Goal: Information Seeking & Learning: Understand process/instructions

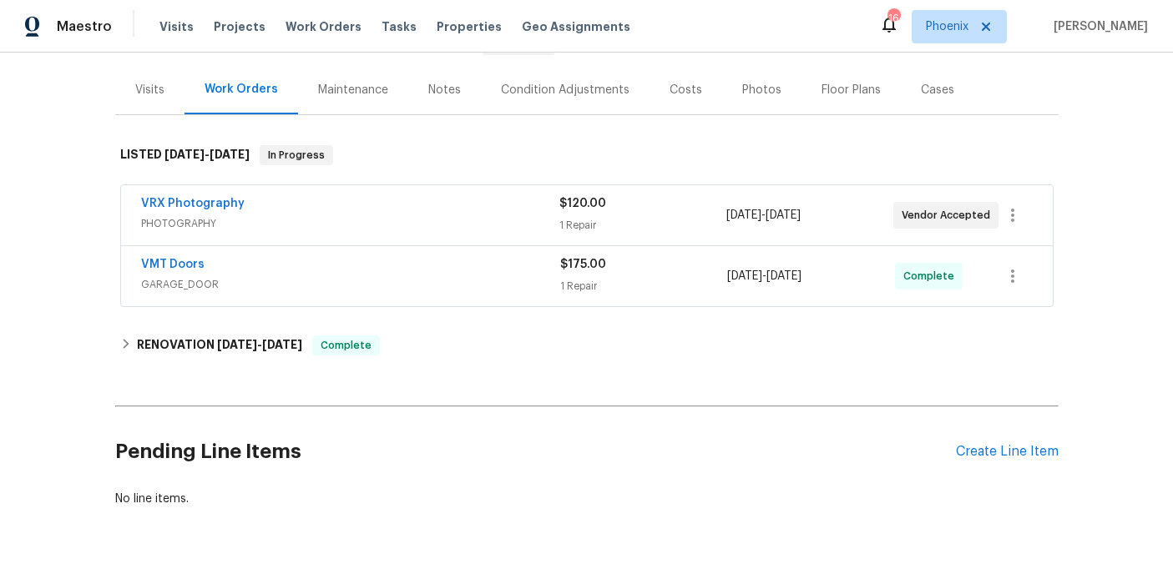
scroll to position [230, 0]
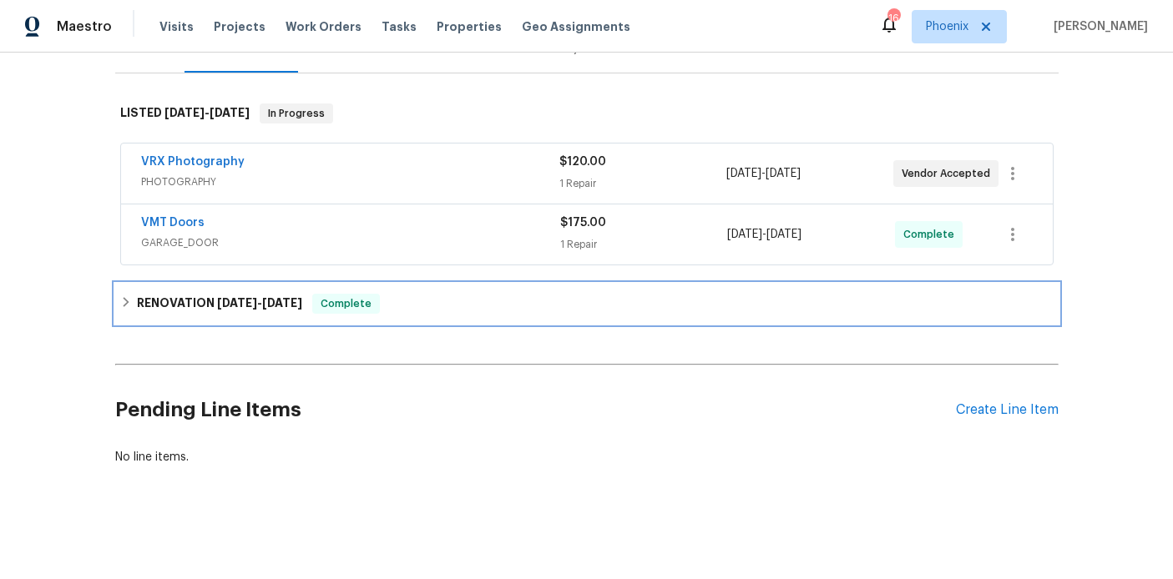
click at [126, 307] on icon at bounding box center [126, 302] width 12 height 12
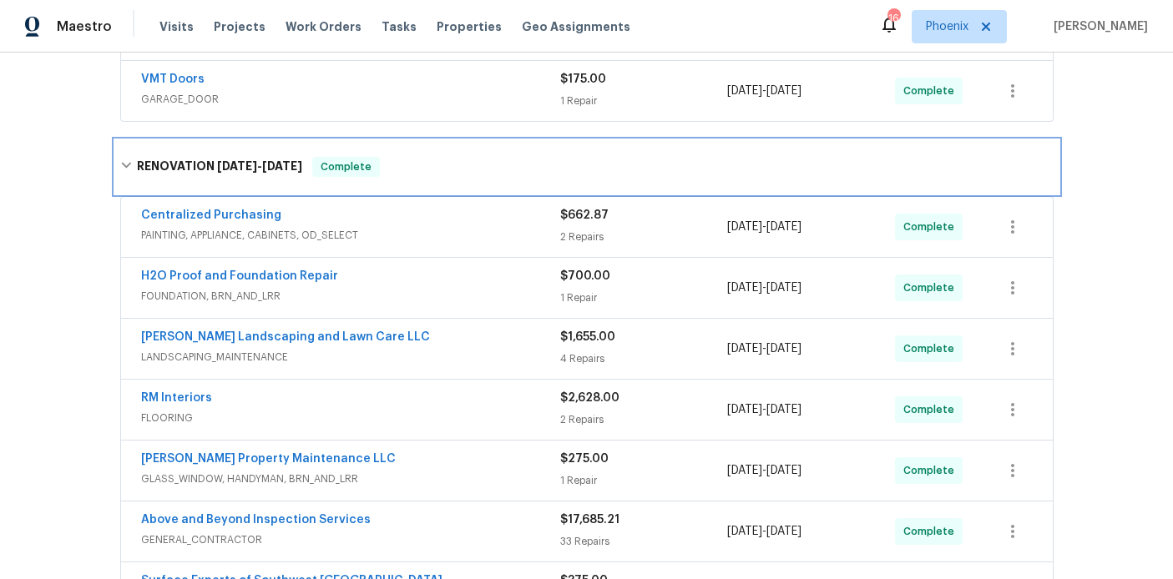
scroll to position [392, 0]
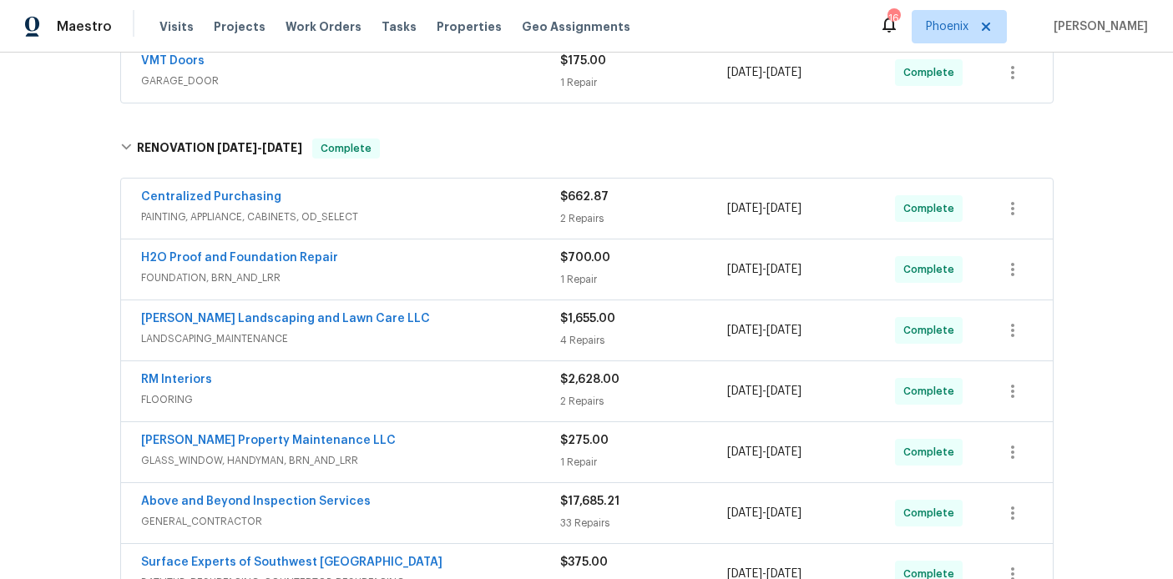
click at [216, 385] on div "RM Interiors" at bounding box center [350, 382] width 419 height 20
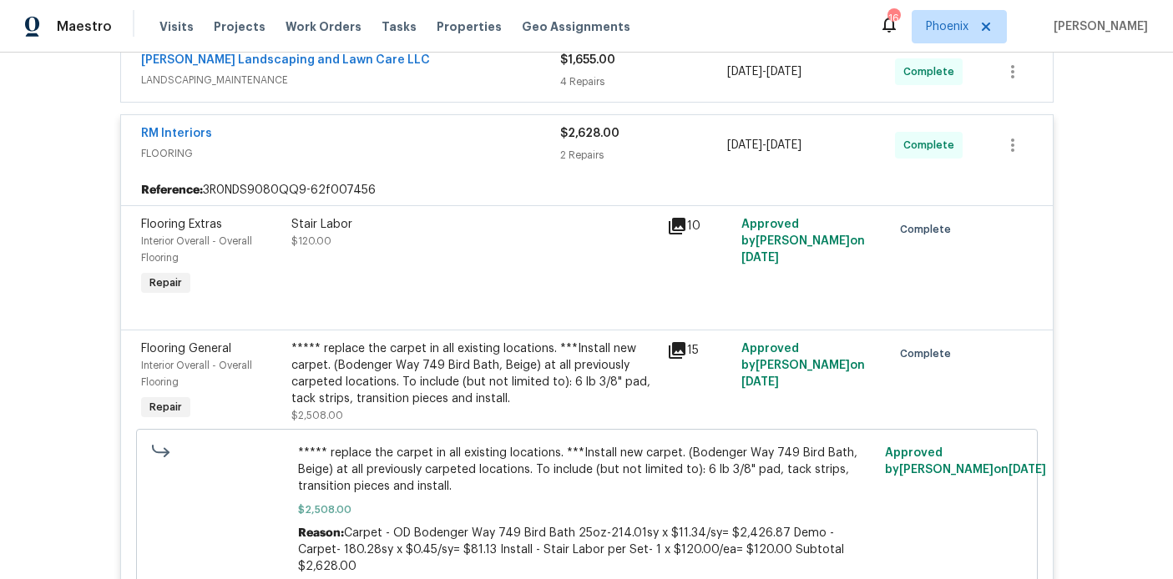
scroll to position [699, 0]
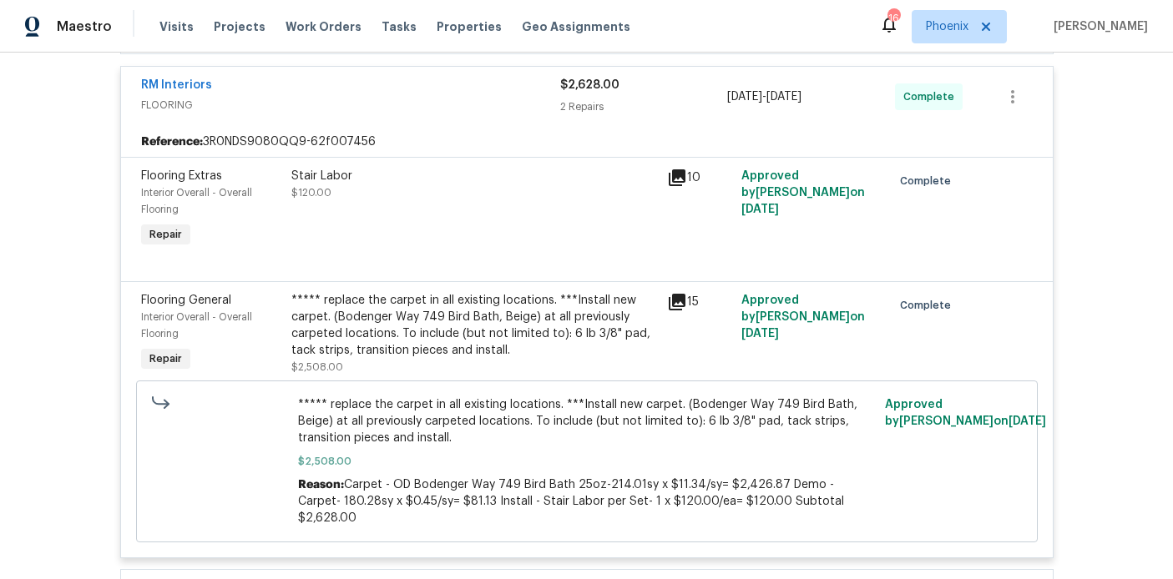
click at [541, 322] on div "***** replace the carpet in all existing locations. ***Install new carpet. (Bod…" at bounding box center [474, 325] width 366 height 67
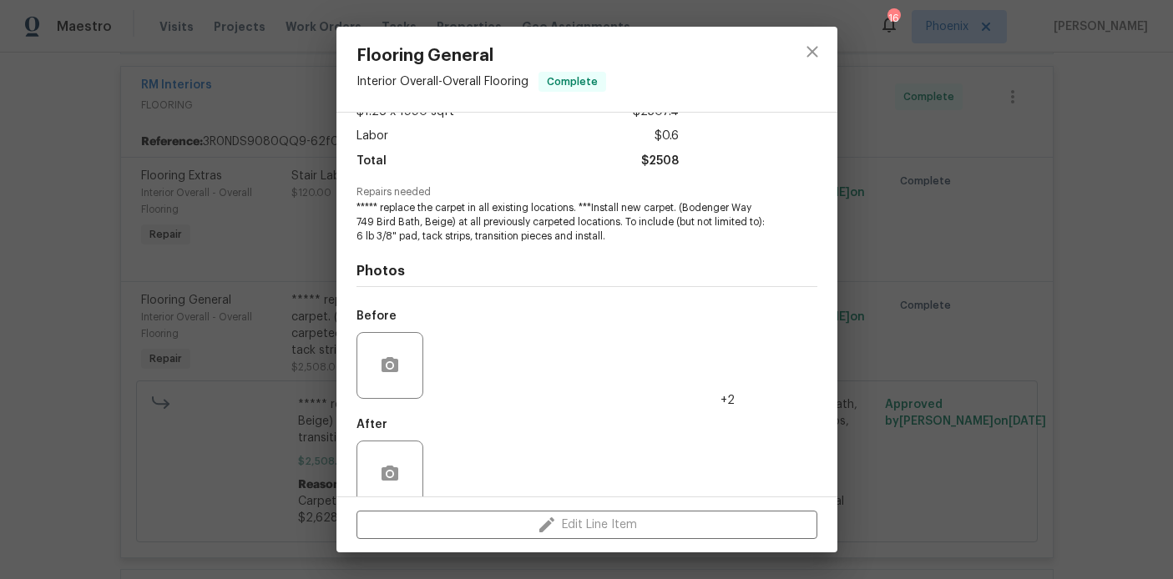
scroll to position [134, 0]
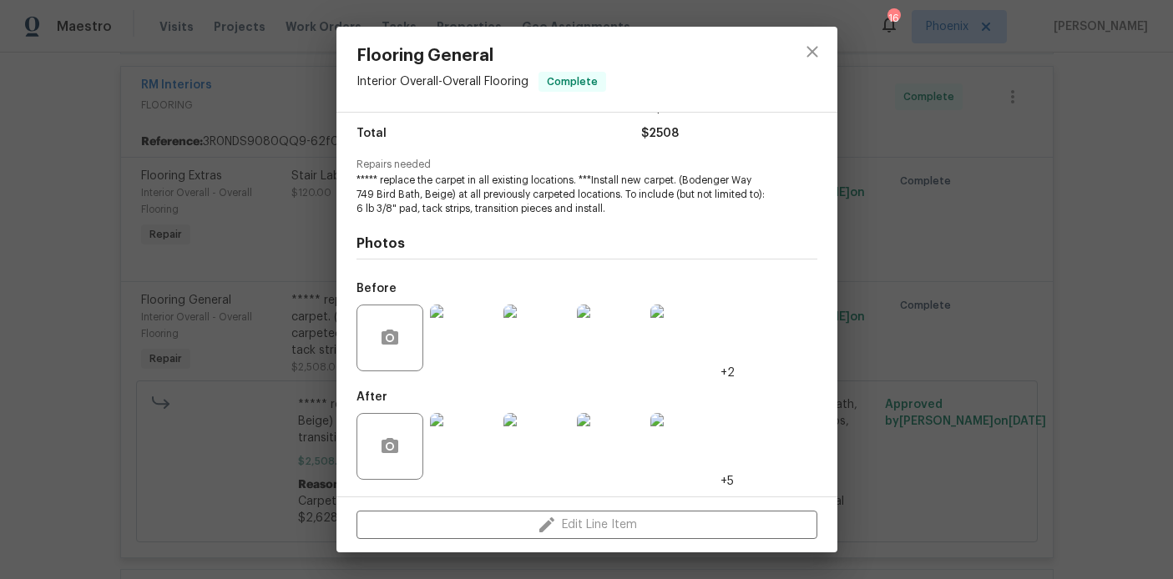
click at [478, 347] on img at bounding box center [463, 338] width 67 height 67
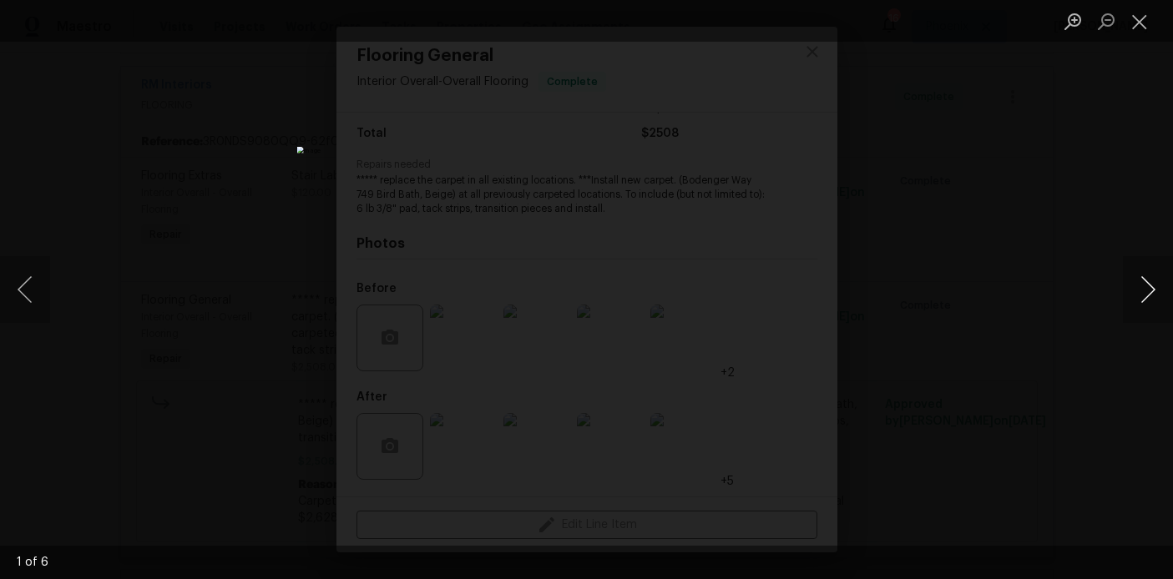
click at [1153, 287] on button "Next image" at bounding box center [1148, 289] width 50 height 67
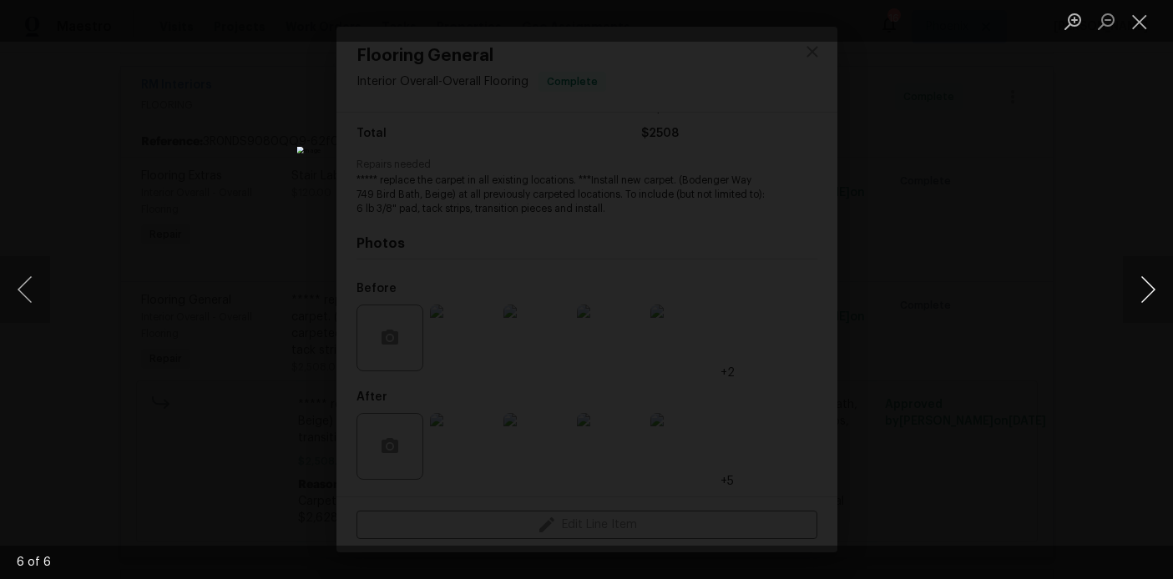
click at [1153, 287] on button "Next image" at bounding box center [1148, 289] width 50 height 67
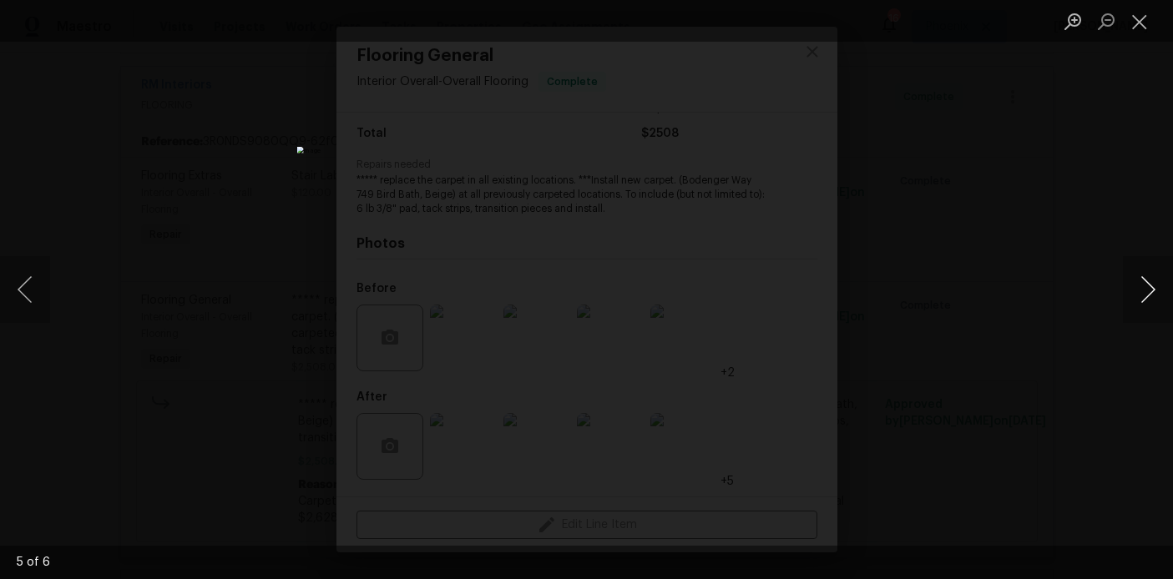
click at [1153, 287] on button "Next image" at bounding box center [1148, 289] width 50 height 67
click at [1136, 18] on button "Close lightbox" at bounding box center [1139, 21] width 33 height 29
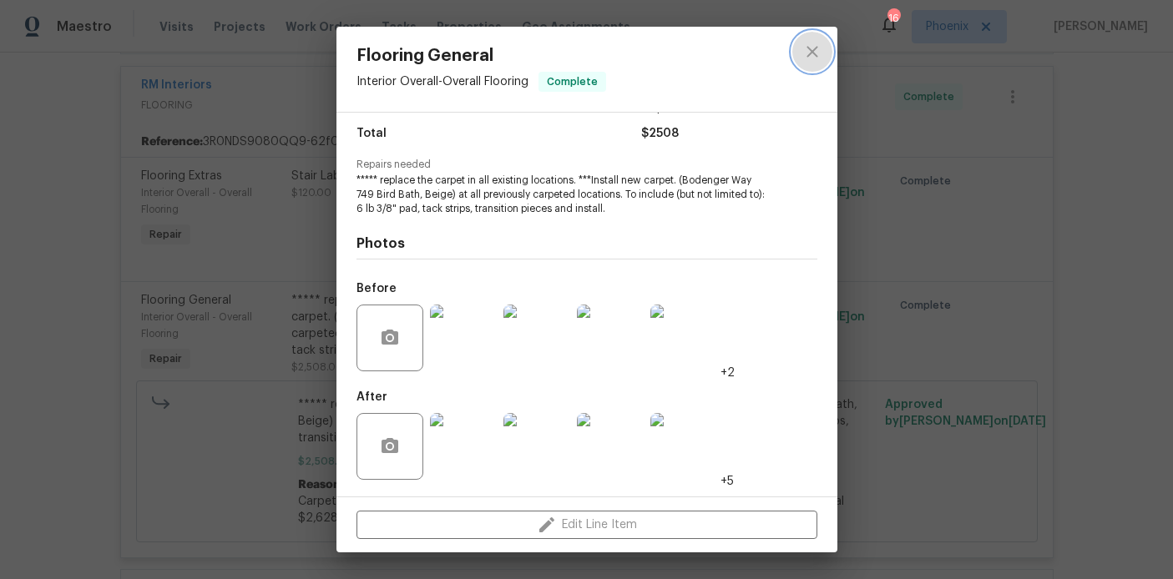
click at [812, 48] on icon "close" at bounding box center [812, 52] width 20 height 20
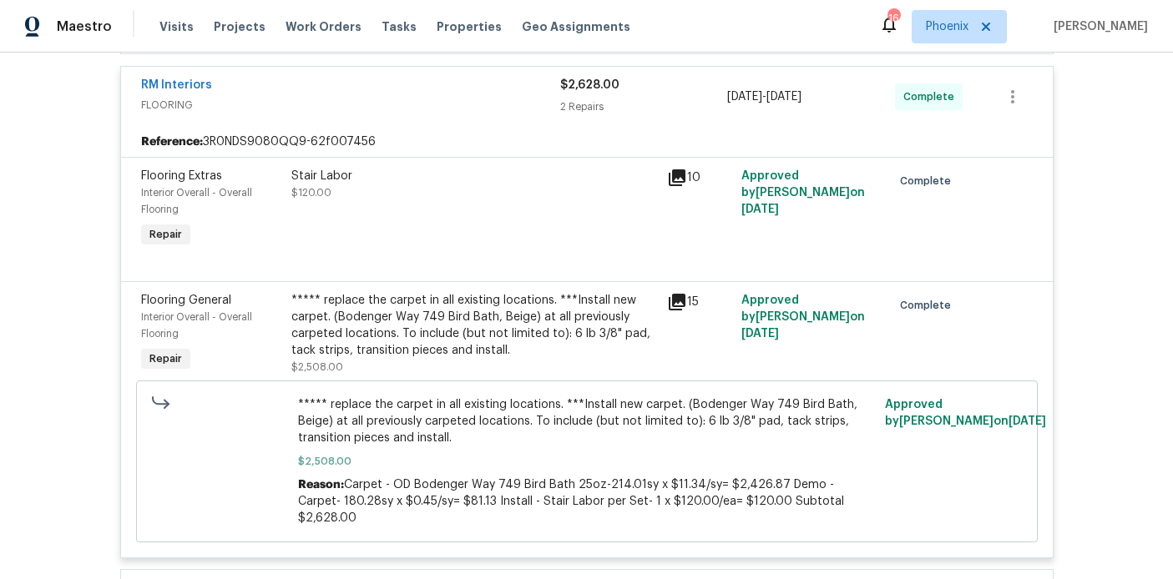
click at [478, 321] on div "***** replace the carpet in all existing locations. ***Install new carpet. (Bod…" at bounding box center [474, 325] width 366 height 67
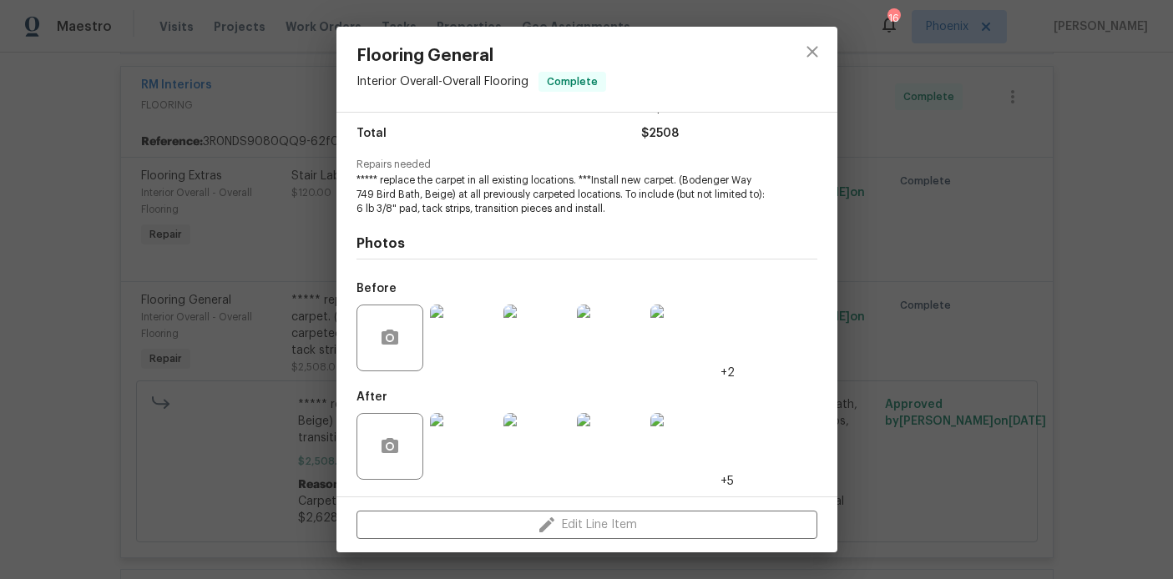
scroll to position [0, 0]
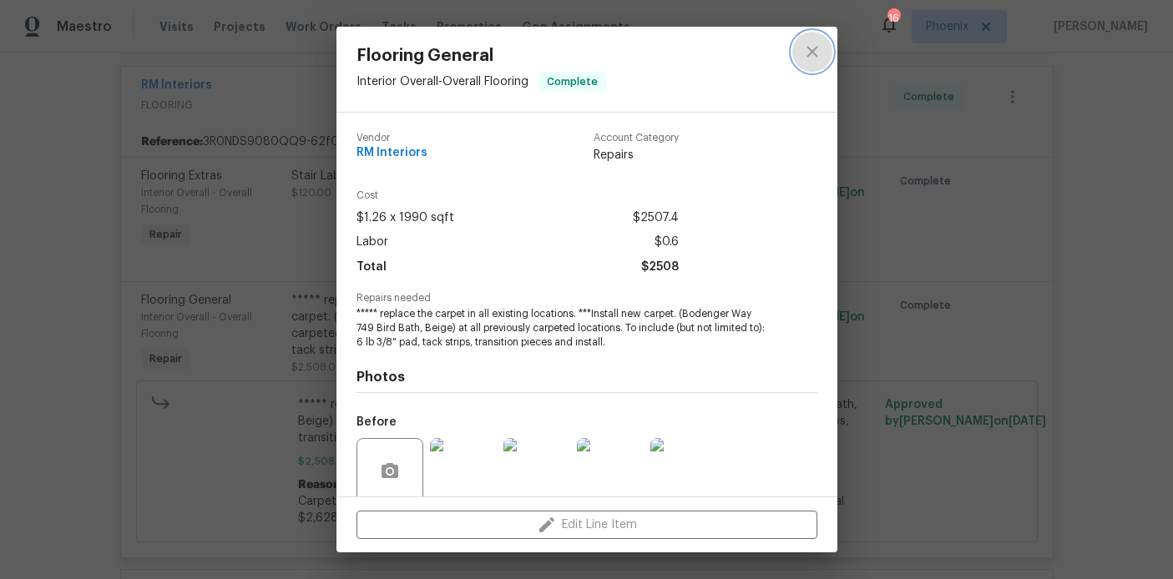
click at [802, 47] on icon "close" at bounding box center [812, 52] width 20 height 20
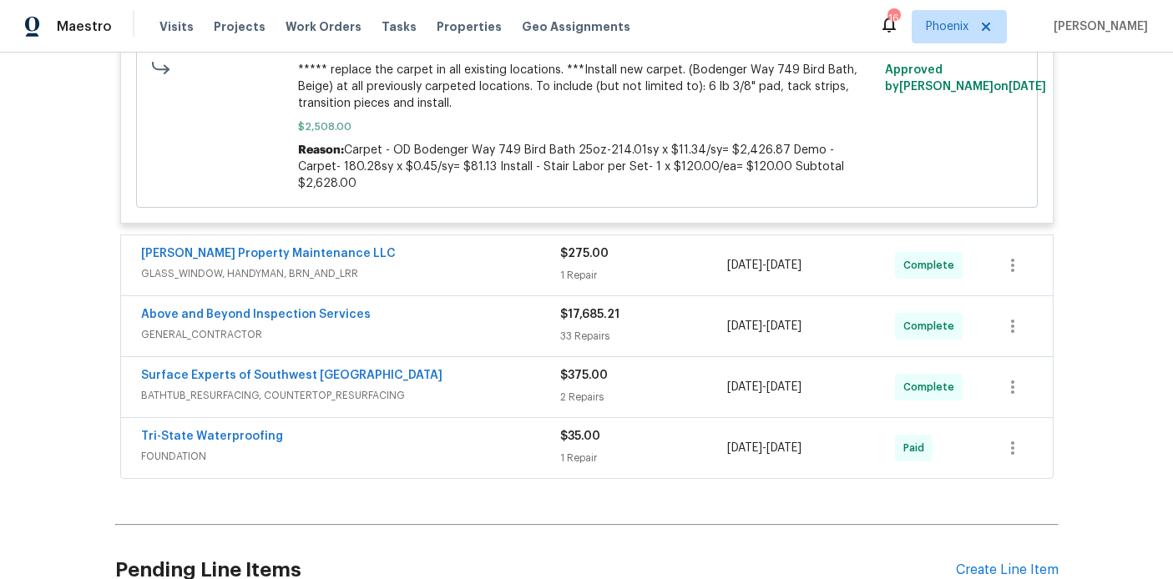
scroll to position [1035, 0]
click at [258, 296] on div "Above and Beyond Inspection Services GENERAL_CONTRACTOR $17,685.21 33 Repairs […" at bounding box center [587, 326] width 932 height 60
click at [258, 306] on span "Above and Beyond Inspection Services" at bounding box center [256, 314] width 230 height 17
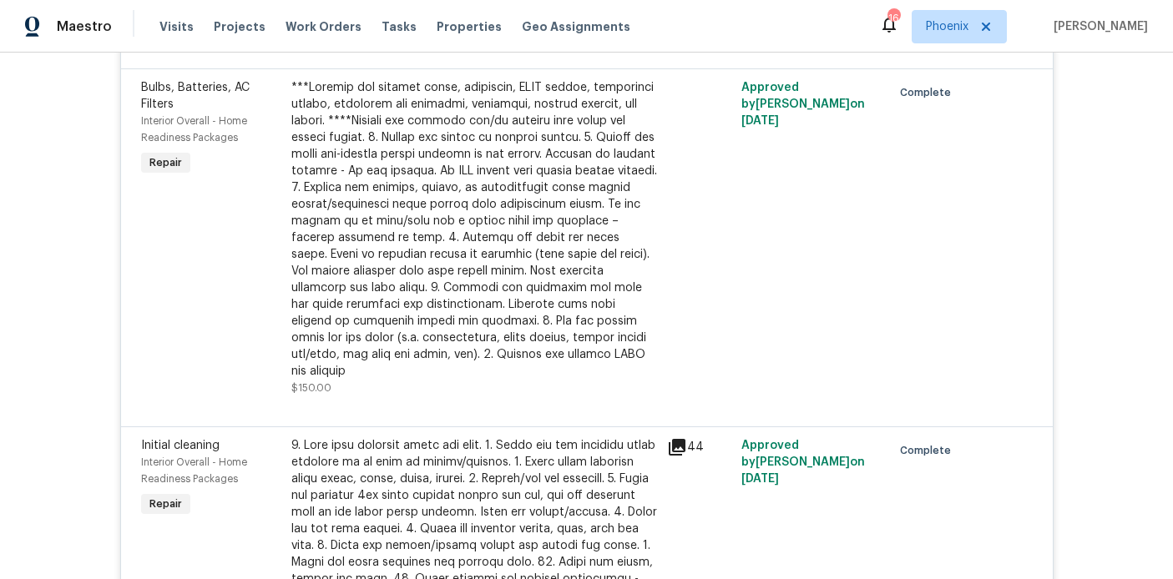
scroll to position [5935, 0]
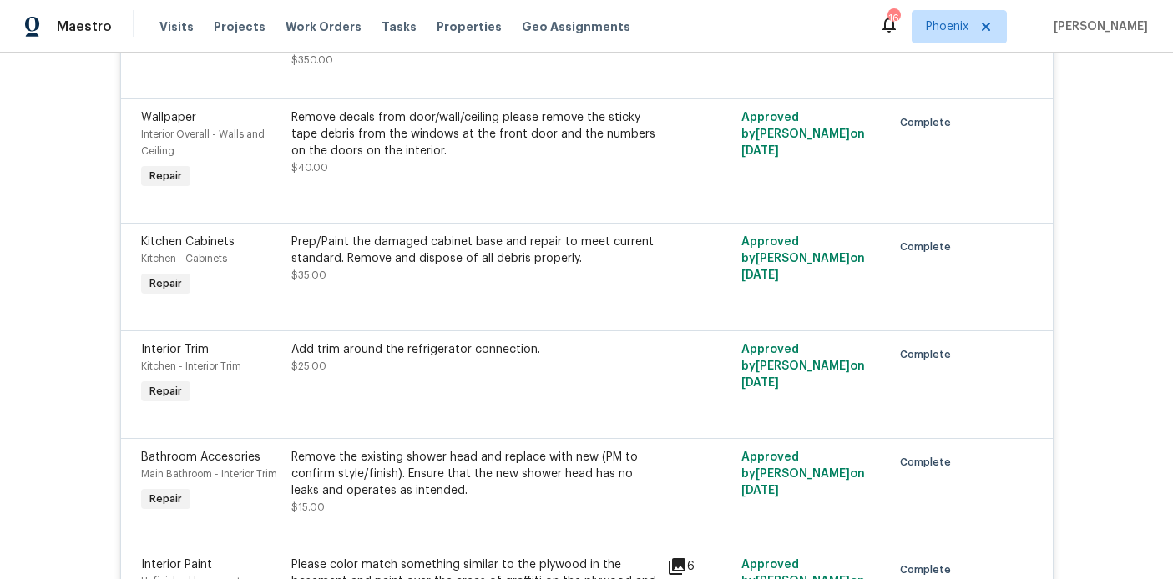
click at [320, 342] on div "Add trim around the refrigerator connection. $25.00" at bounding box center [474, 358] width 366 height 33
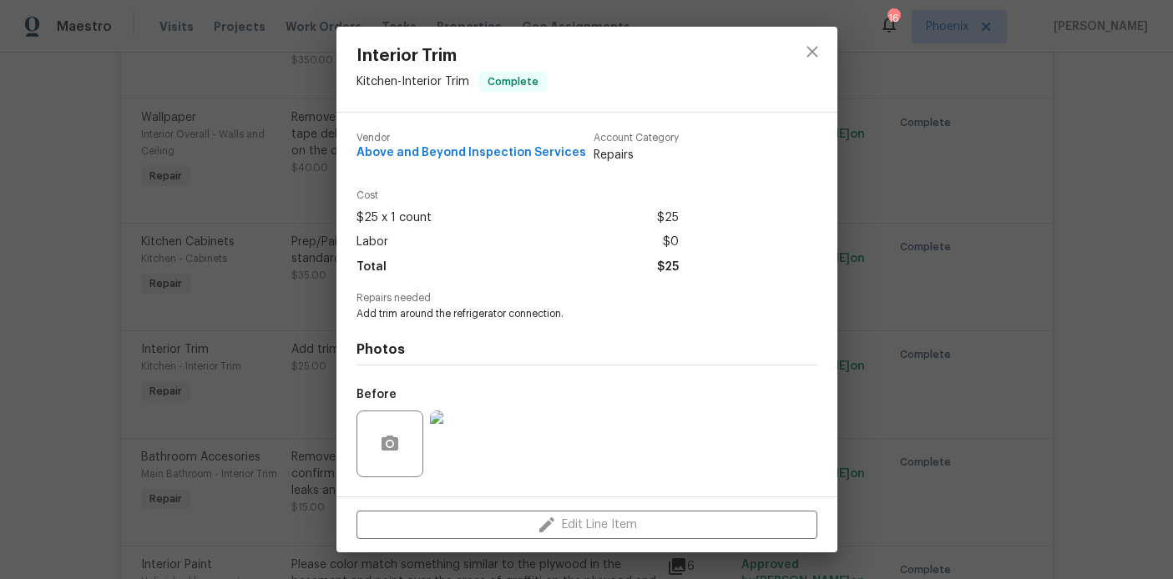
click at [473, 417] on img at bounding box center [463, 444] width 67 height 67
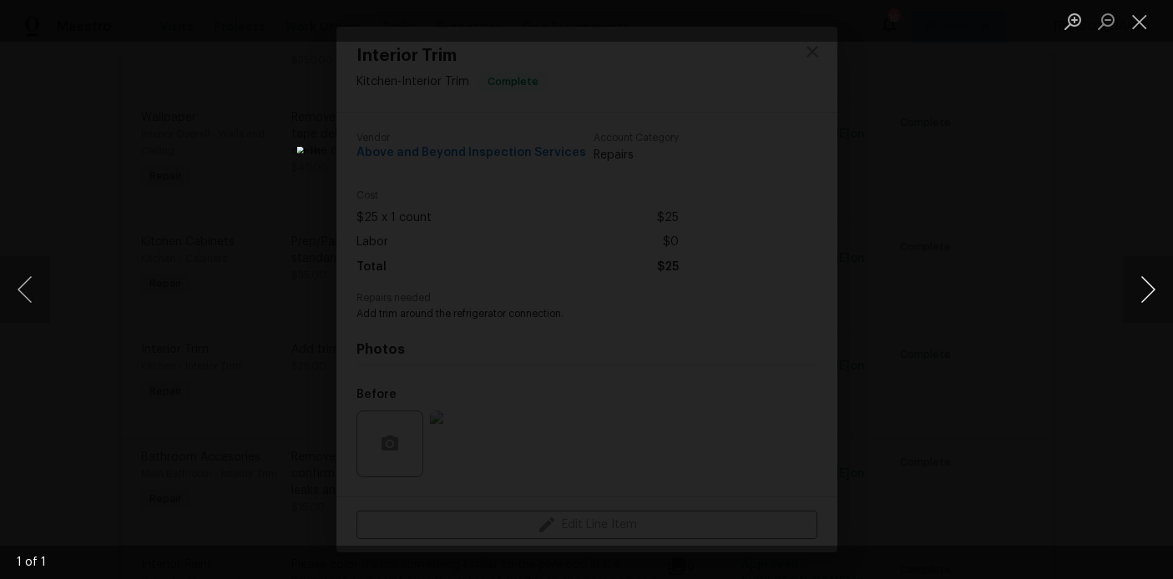
click at [1144, 296] on button "Next image" at bounding box center [1148, 289] width 50 height 67
click at [1148, 289] on button "Next image" at bounding box center [1148, 289] width 50 height 67
click at [1144, 292] on button "Next image" at bounding box center [1148, 289] width 50 height 67
click at [1151, 288] on button "Next image" at bounding box center [1148, 289] width 50 height 67
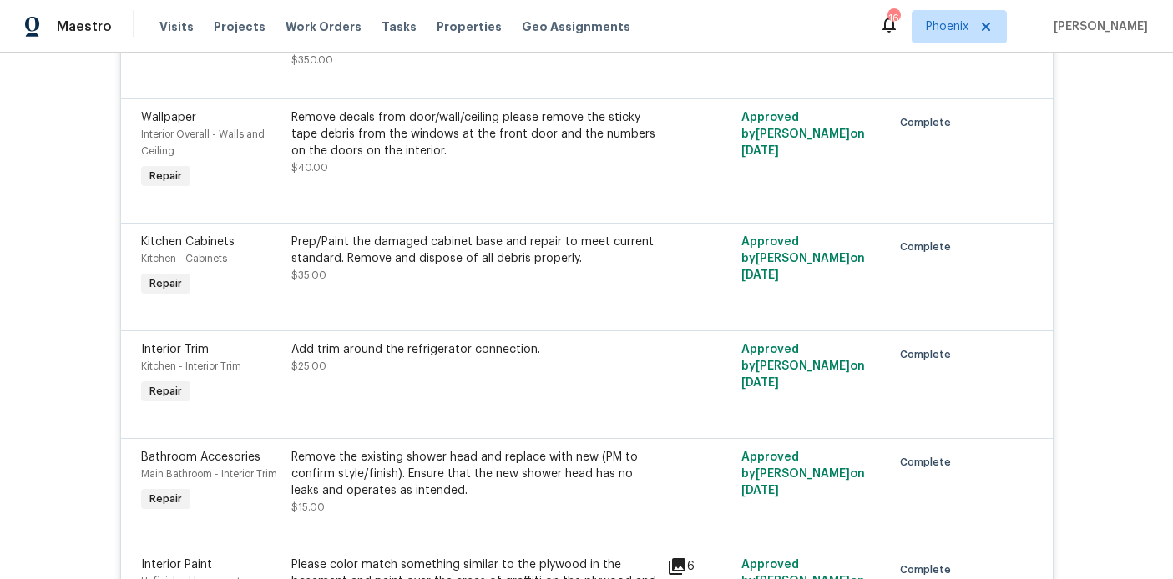
click at [393, 342] on div "Add trim around the refrigerator connection. $25.00" at bounding box center [474, 358] width 366 height 33
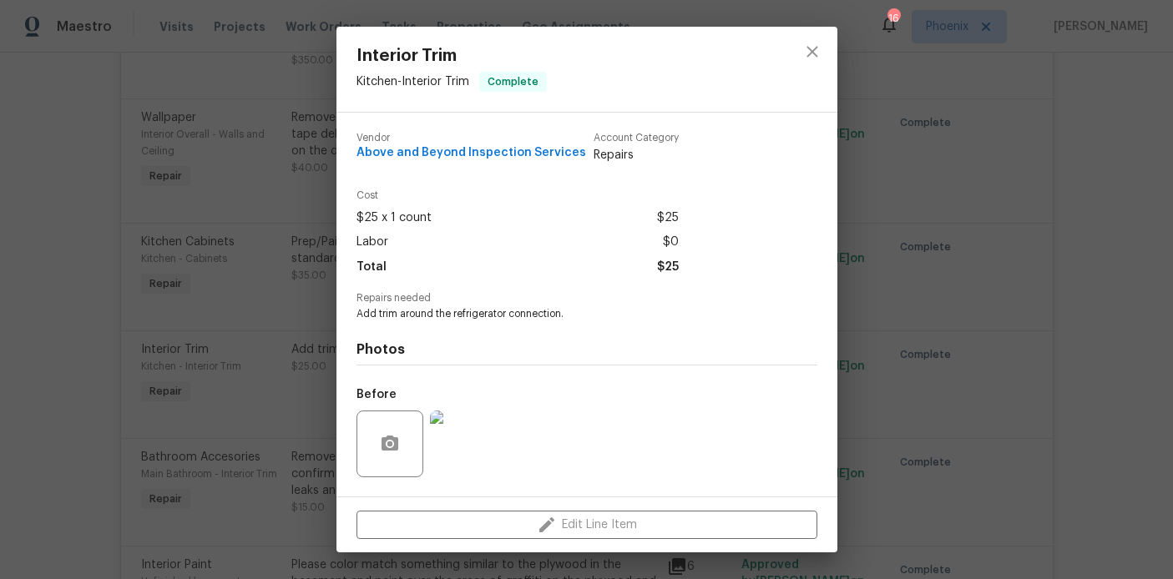
scroll to position [106, 0]
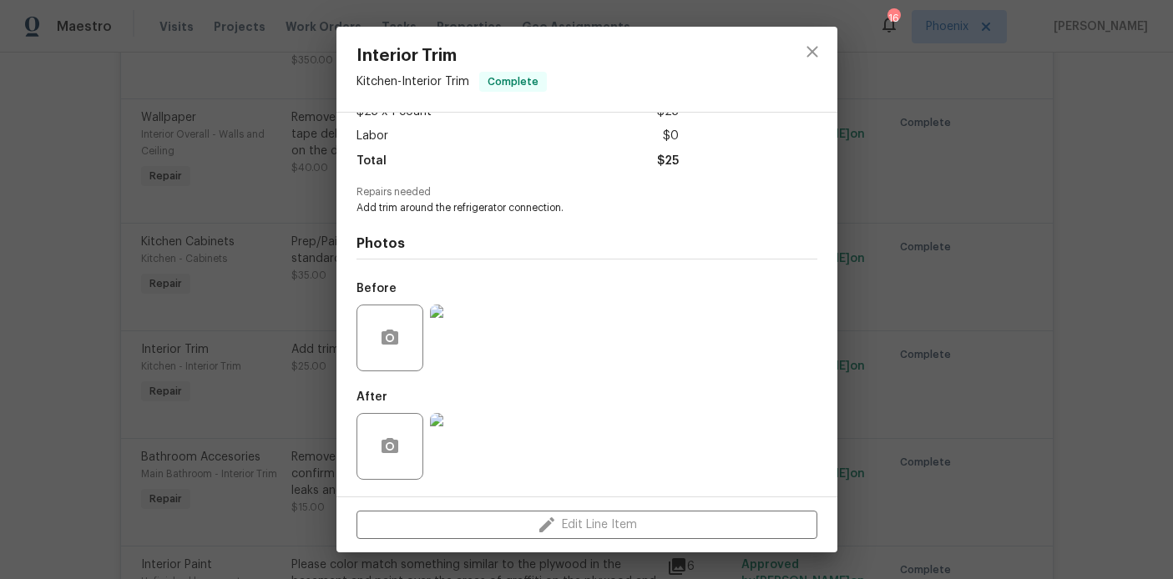
click at [462, 436] on img at bounding box center [463, 446] width 67 height 67
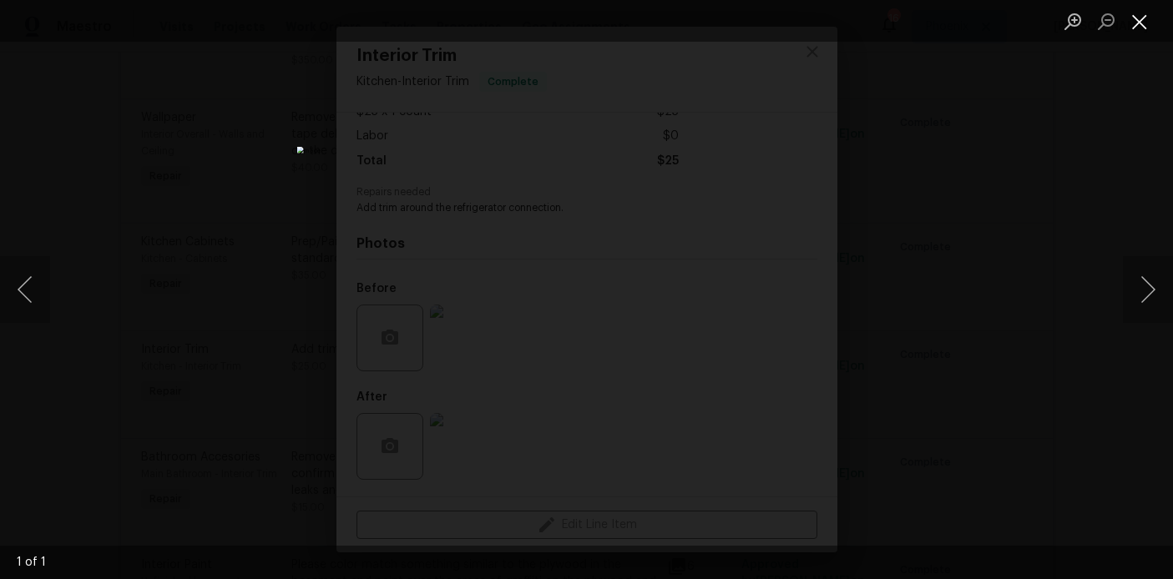
click at [1146, 20] on button "Close lightbox" at bounding box center [1139, 21] width 33 height 29
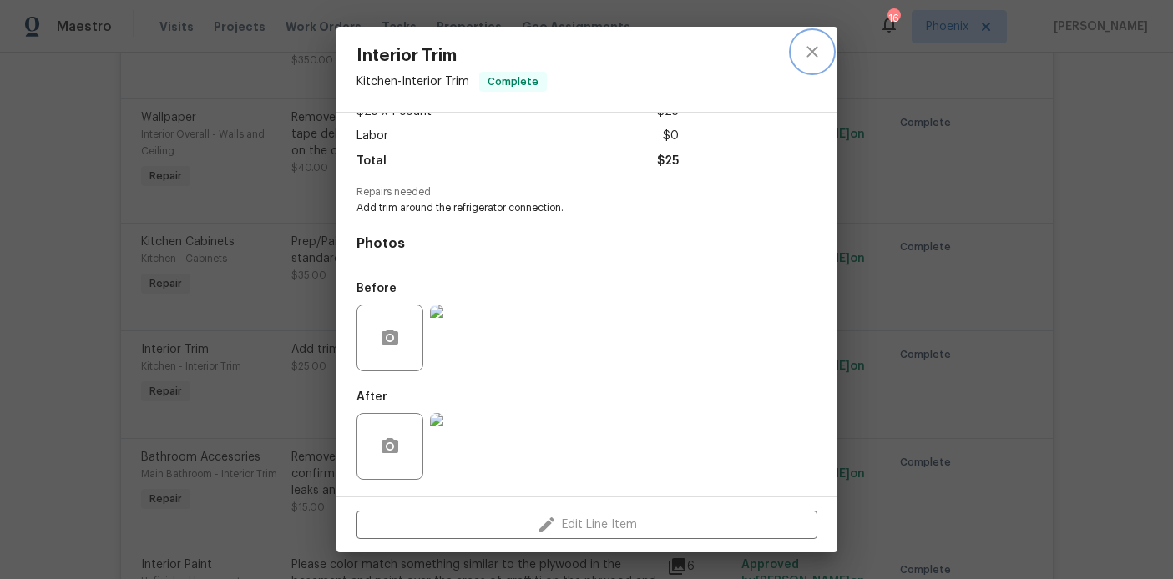
click at [815, 54] on icon "close" at bounding box center [812, 51] width 11 height 11
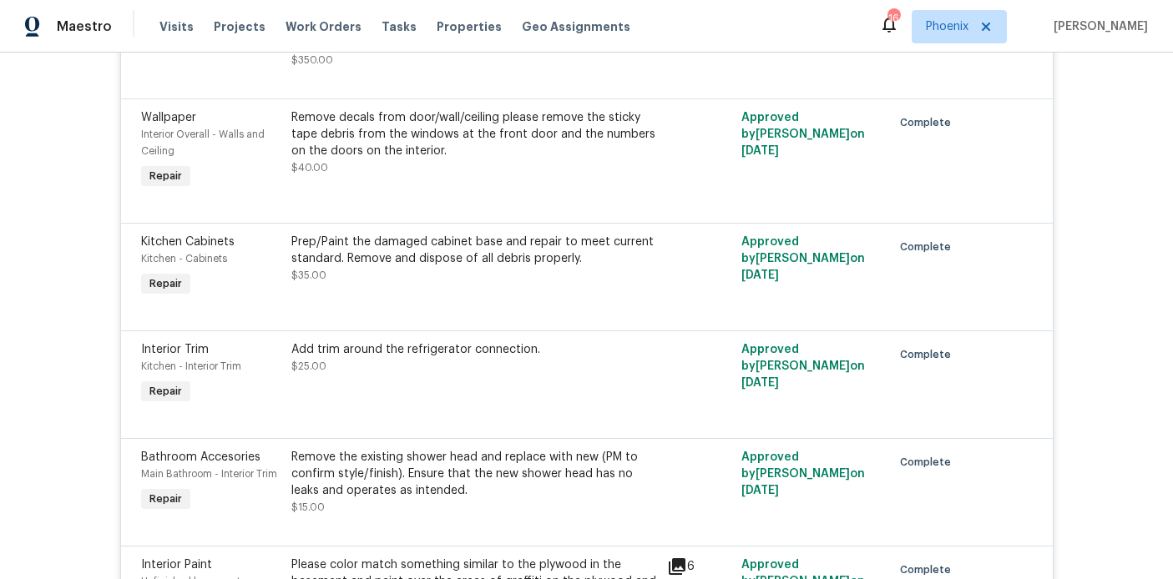
click at [416, 449] on div "Remove the existing shower head and replace with new (PM to confirm style/finis…" at bounding box center [474, 474] width 366 height 50
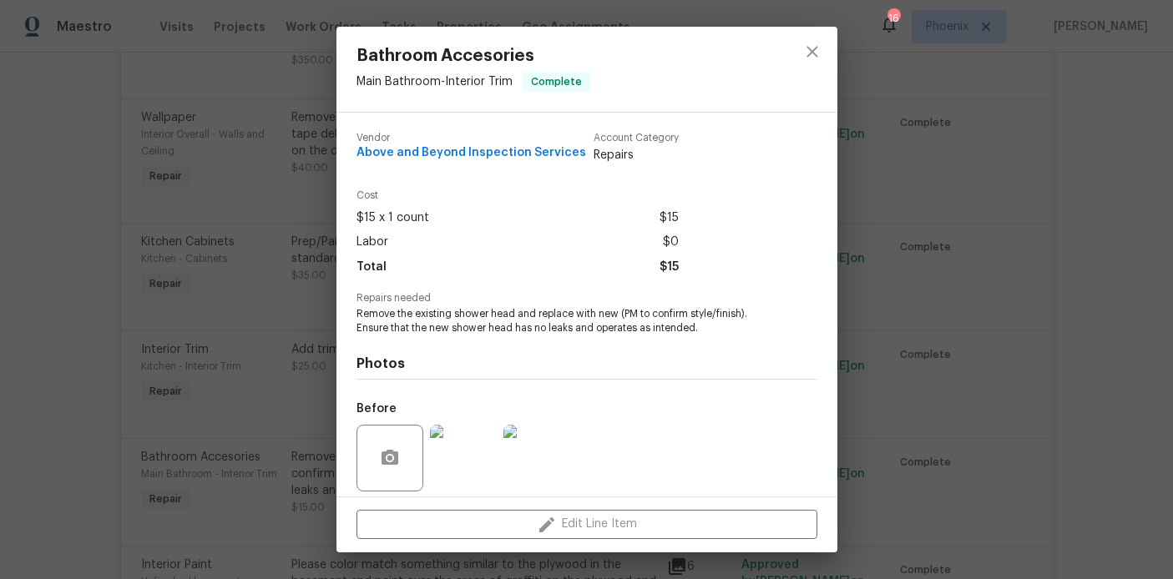
scroll to position [119, 0]
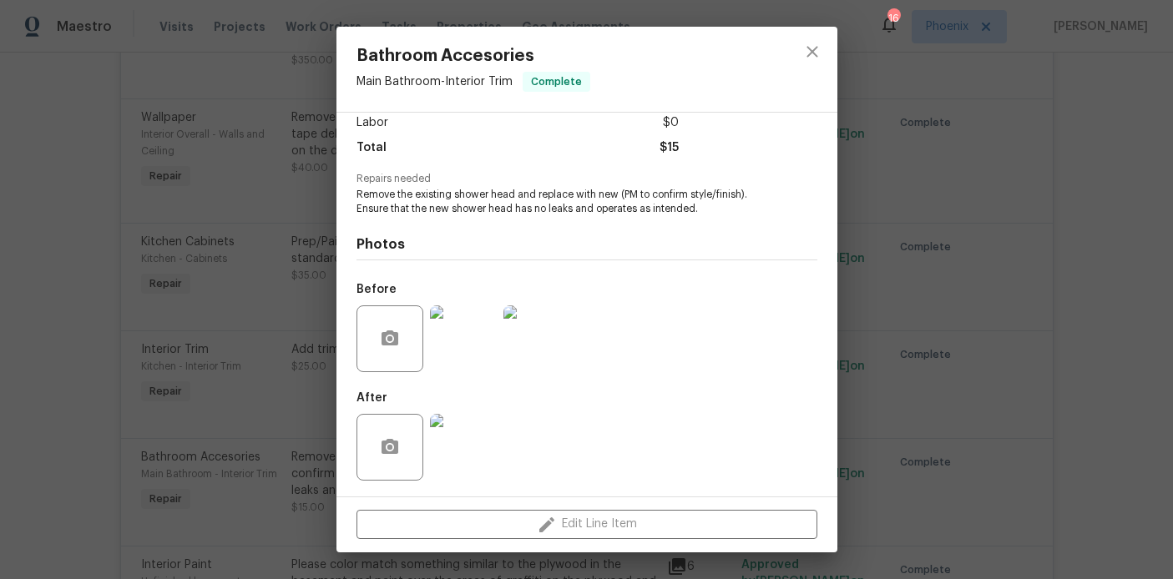
click at [461, 426] on img at bounding box center [463, 447] width 67 height 67
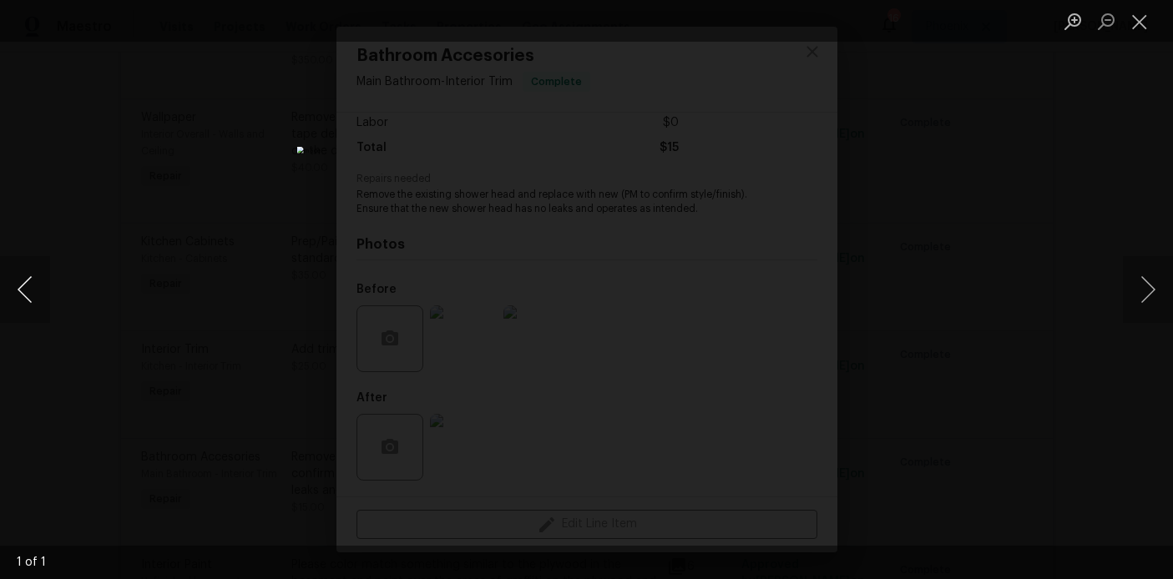
click at [26, 295] on button "Previous image" at bounding box center [25, 289] width 50 height 67
click at [20, 295] on button "Previous image" at bounding box center [25, 289] width 50 height 67
click at [23, 291] on button "Previous image" at bounding box center [25, 289] width 50 height 67
click at [1135, 25] on button "Close lightbox" at bounding box center [1139, 21] width 33 height 29
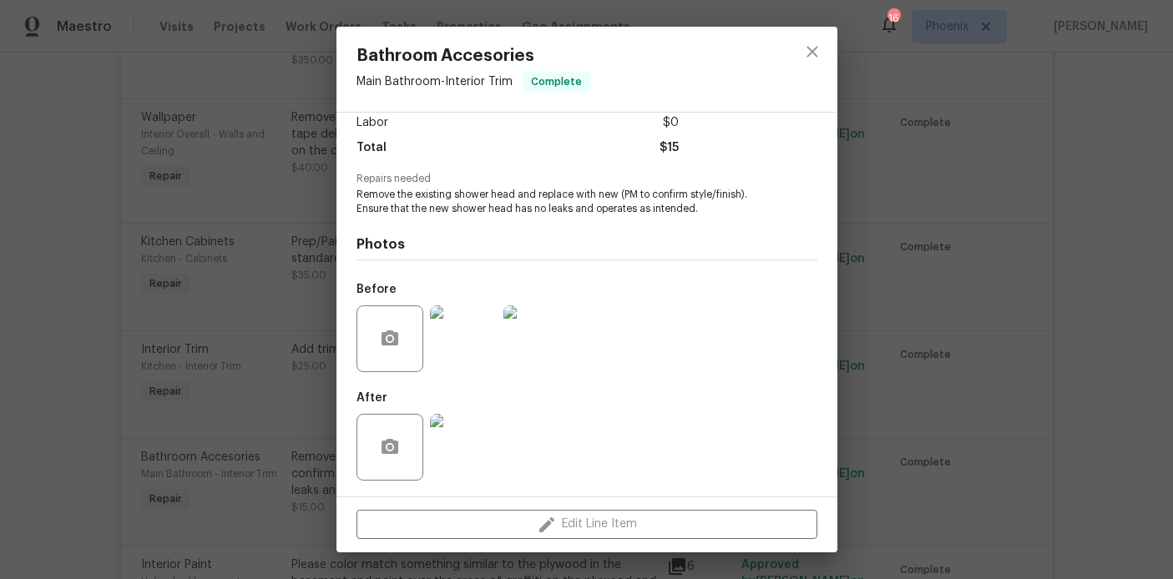
click at [467, 436] on img at bounding box center [463, 447] width 67 height 67
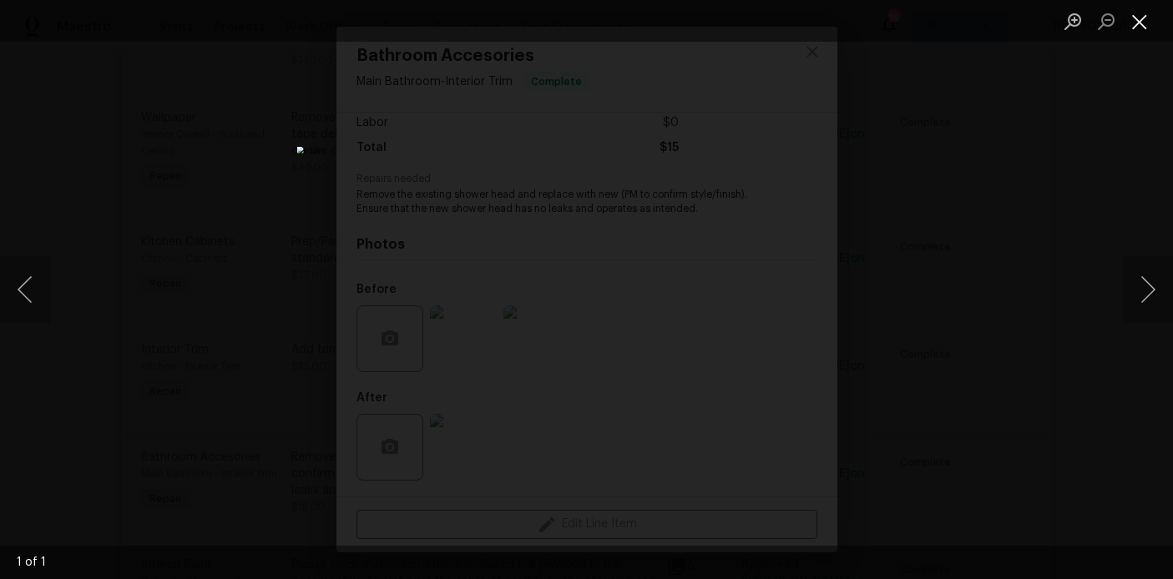
click at [1142, 29] on button "Close lightbox" at bounding box center [1139, 21] width 33 height 29
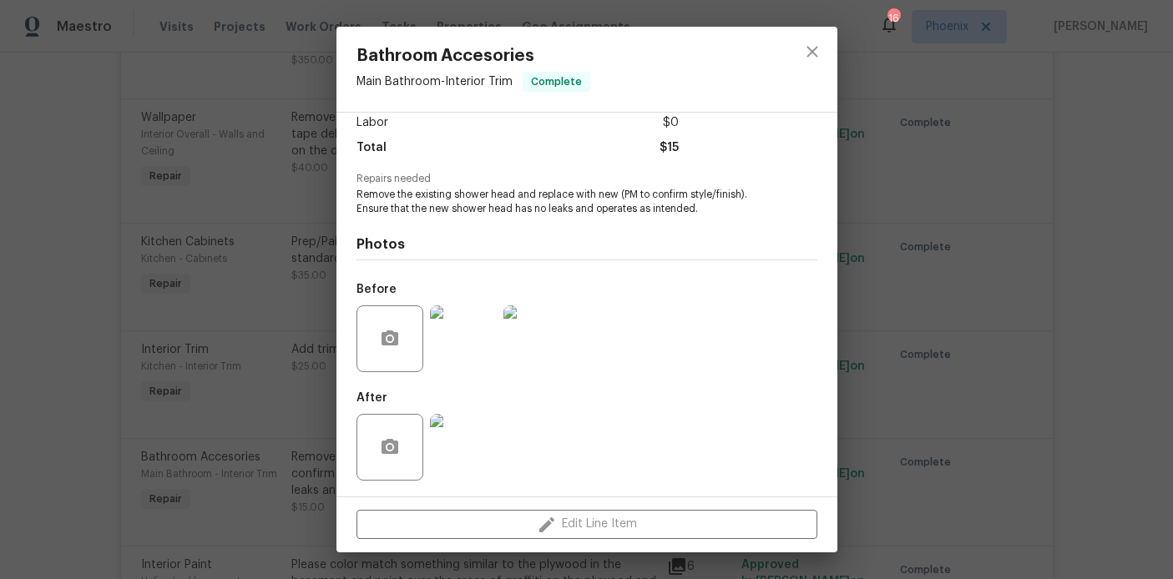
click at [468, 347] on img at bounding box center [463, 339] width 67 height 67
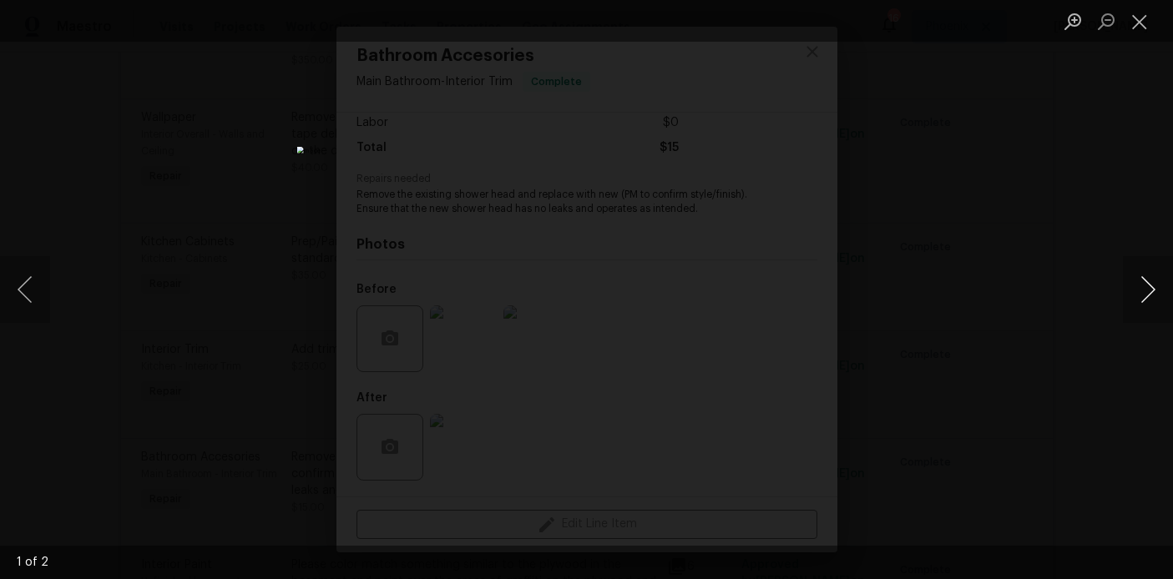
click at [1143, 301] on button "Next image" at bounding box center [1148, 289] width 50 height 67
click at [23, 291] on button "Previous image" at bounding box center [25, 289] width 50 height 67
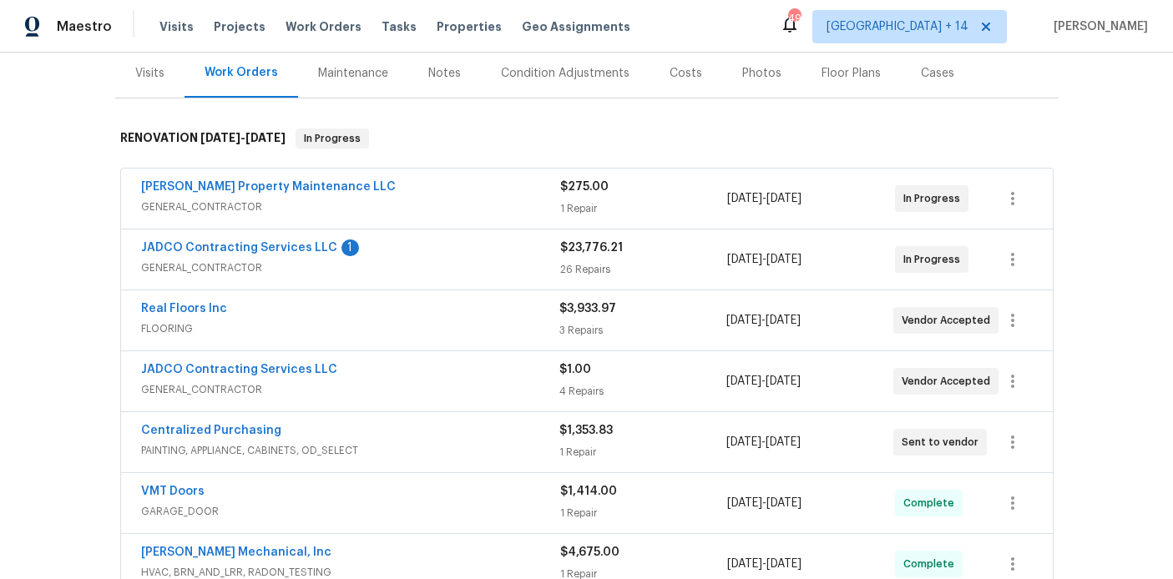
scroll to position [256, 0]
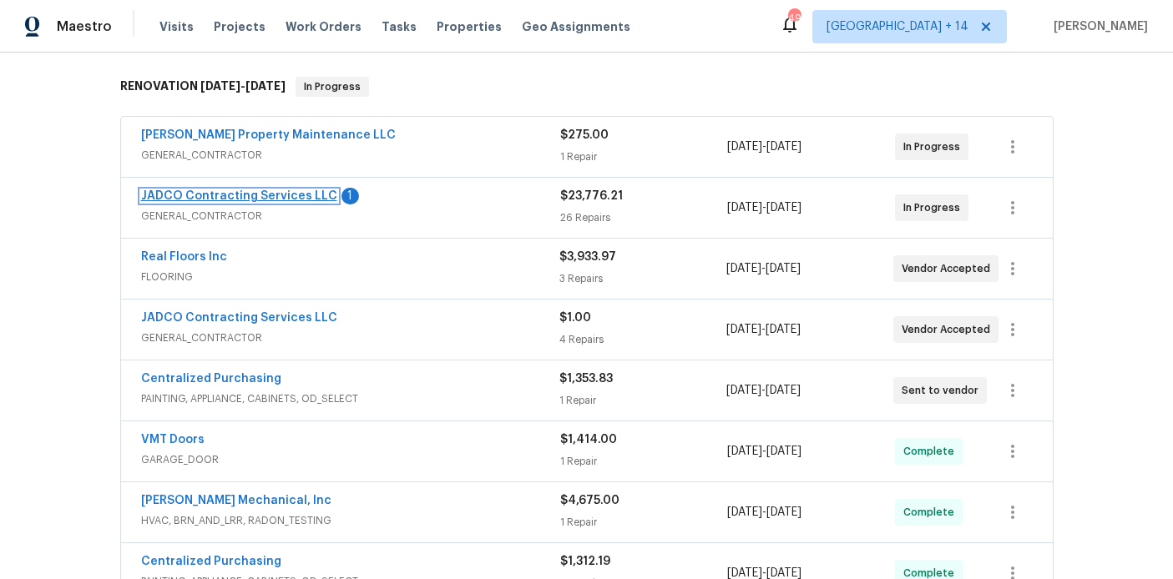
click at [255, 198] on link "JADCO Contracting Services LLC" at bounding box center [239, 196] width 196 height 12
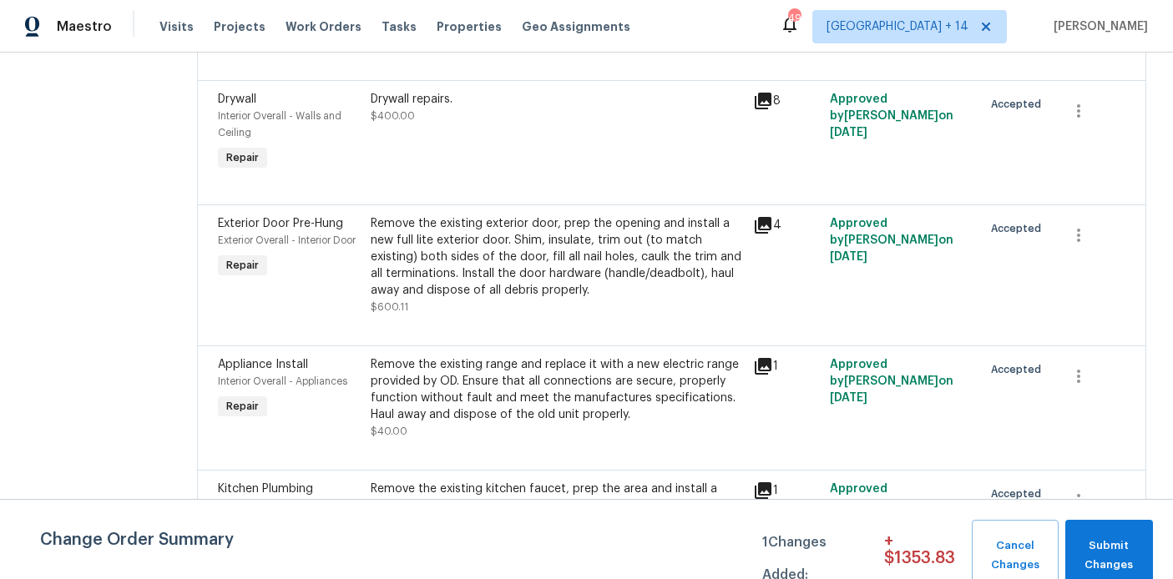
scroll to position [1620, 0]
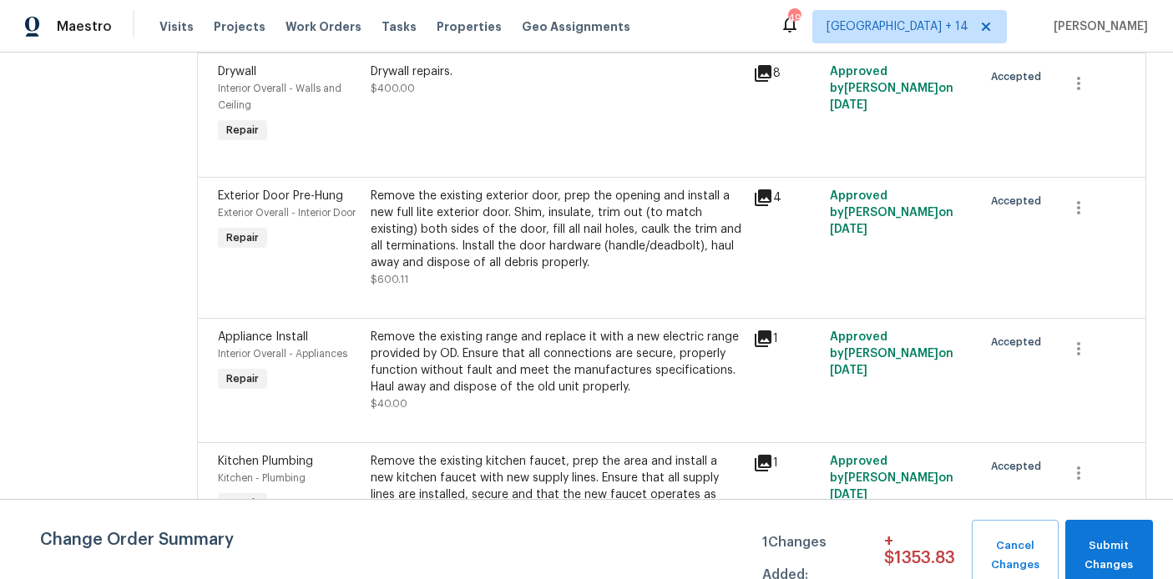
click at [455, 97] on div "Drywall repairs. $400.00" at bounding box center [557, 79] width 372 height 33
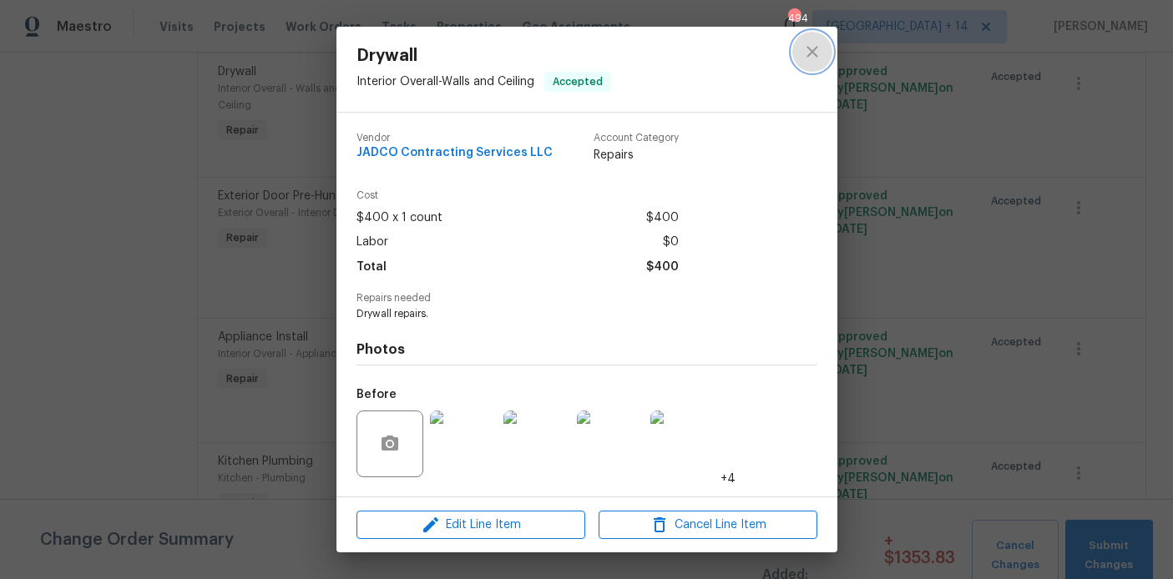
click at [814, 50] on icon "close" at bounding box center [812, 52] width 20 height 20
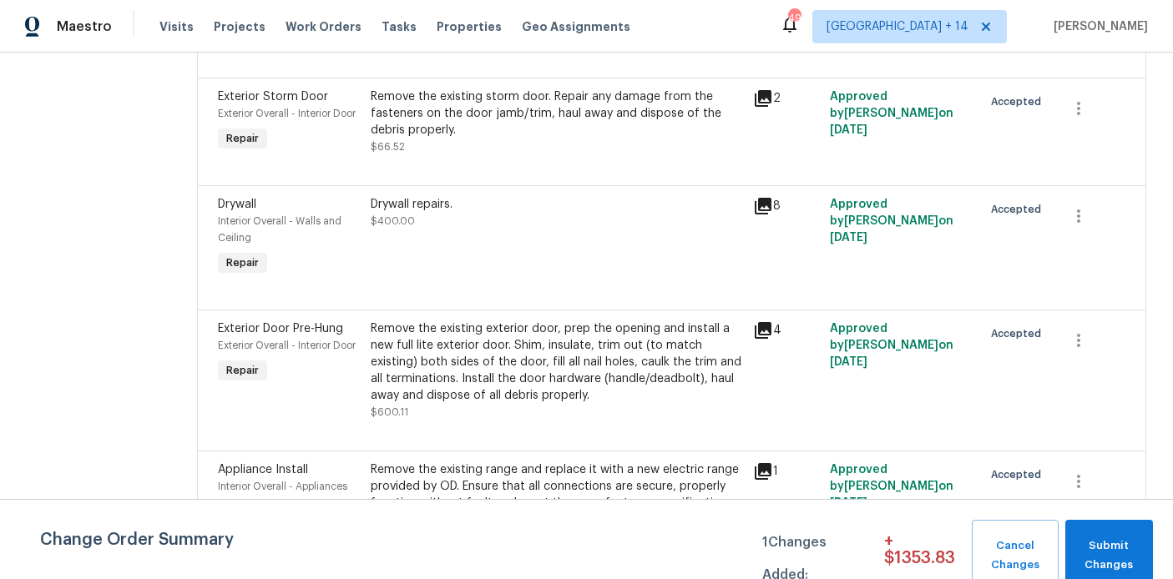
scroll to position [1443, 0]
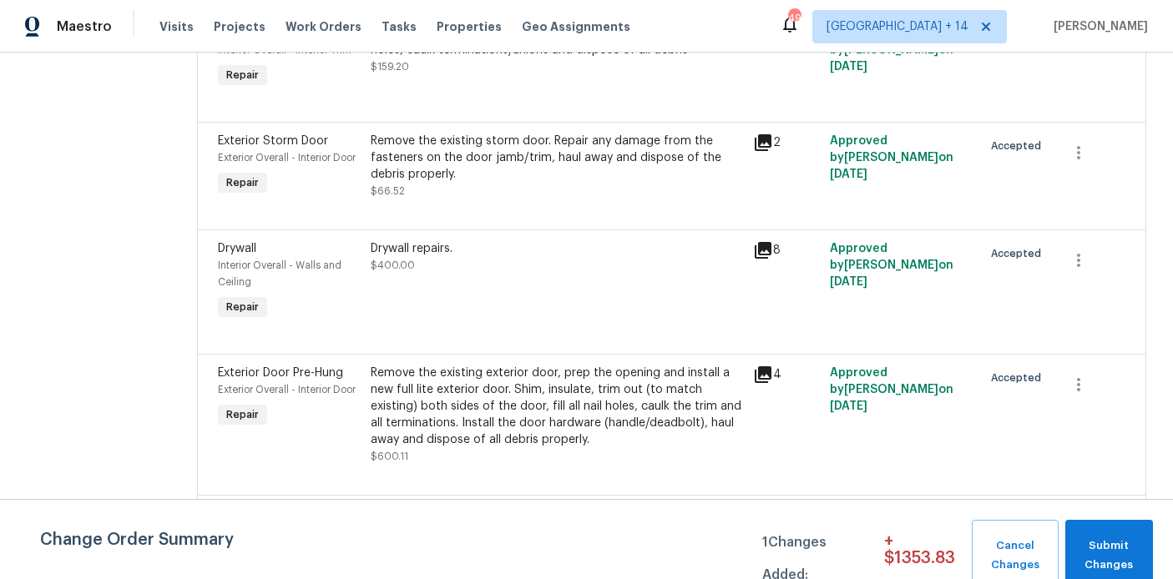
click at [558, 274] on div "Drywall repairs. $400.00" at bounding box center [557, 256] width 372 height 33
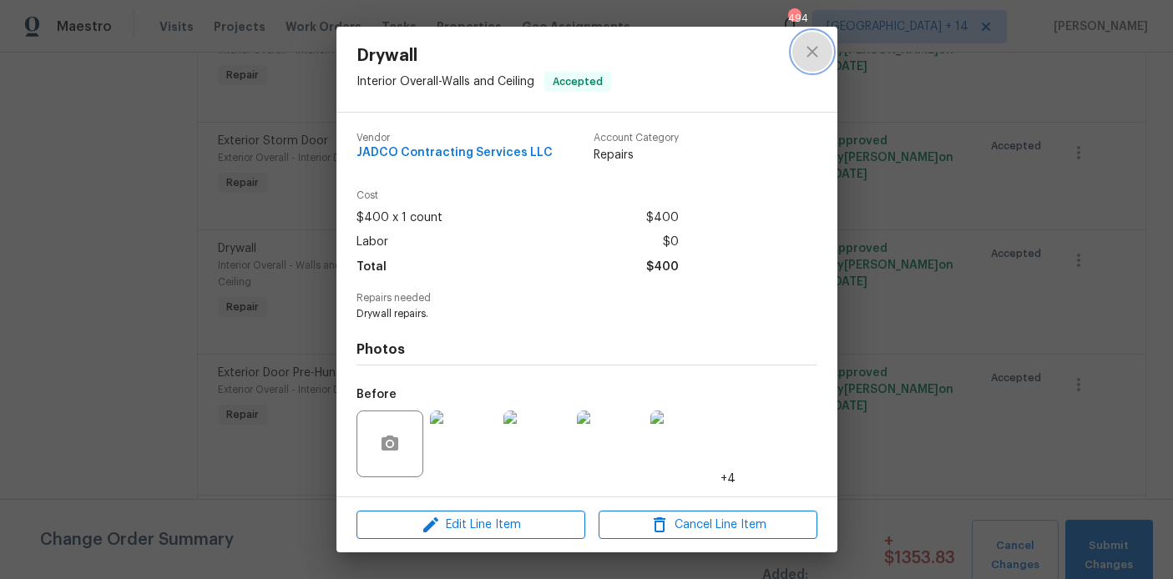
click at [809, 50] on icon "close" at bounding box center [812, 52] width 20 height 20
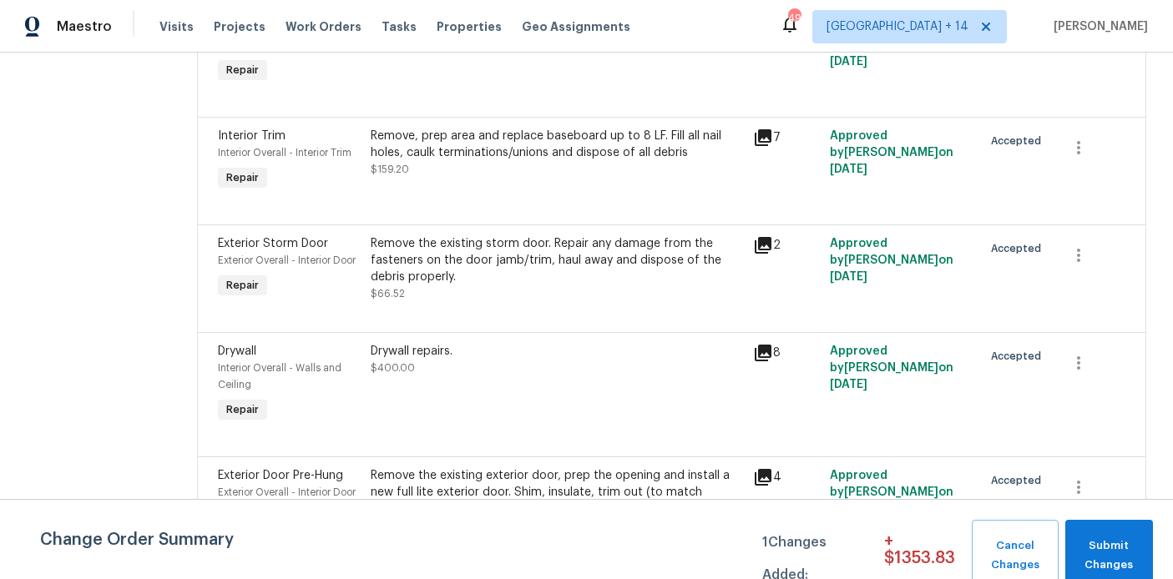
scroll to position [1341, 0]
click at [546, 376] on div "Drywall repairs. $400.00" at bounding box center [557, 358] width 372 height 33
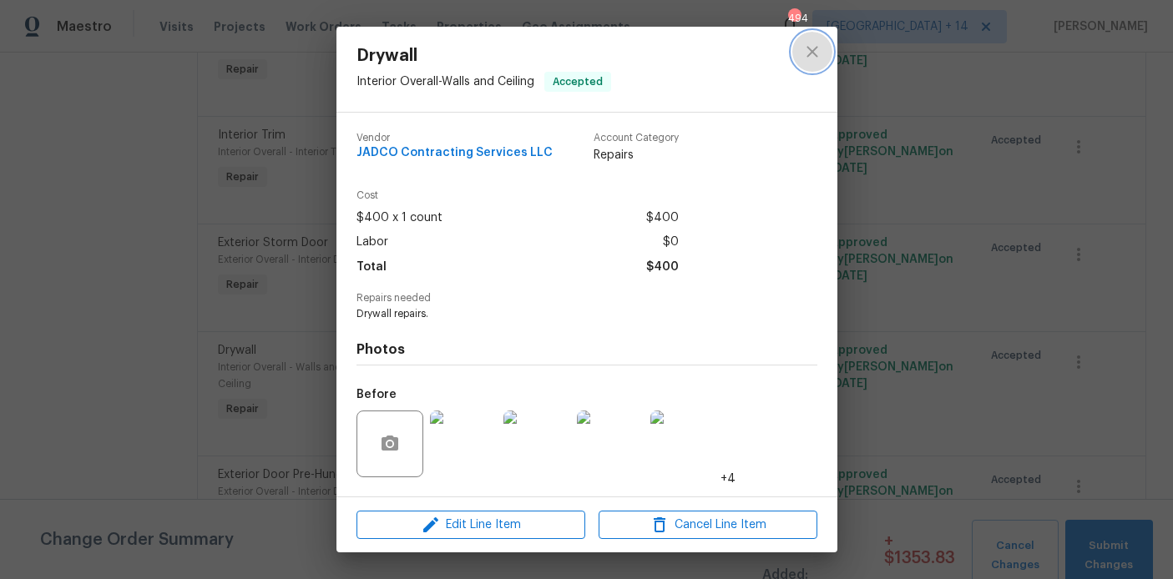
click at [814, 50] on icon "close" at bounding box center [812, 51] width 11 height 11
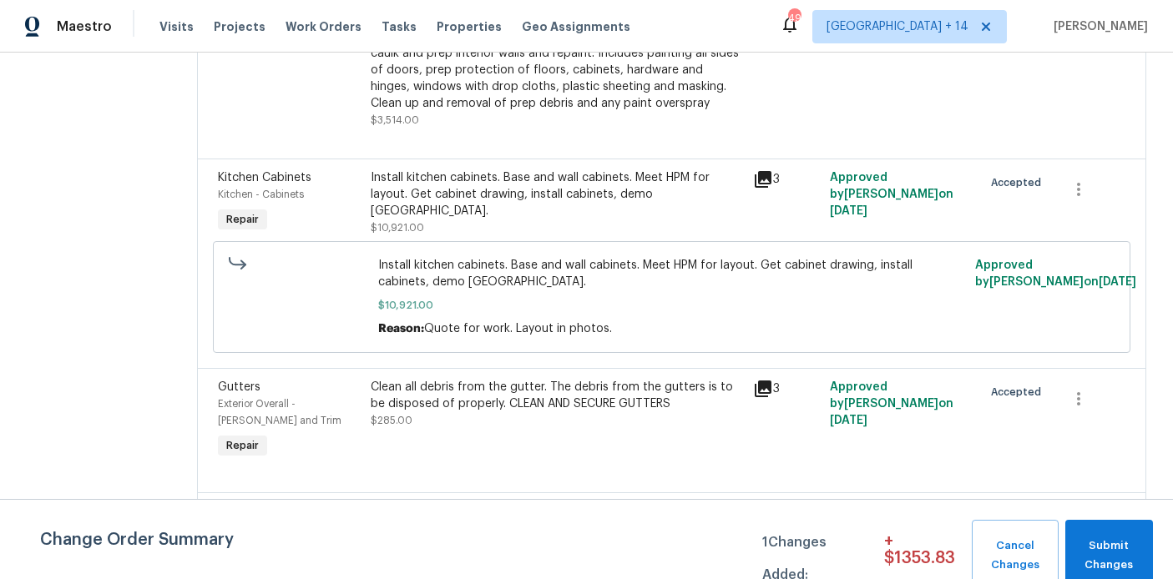
scroll to position [3177, 0]
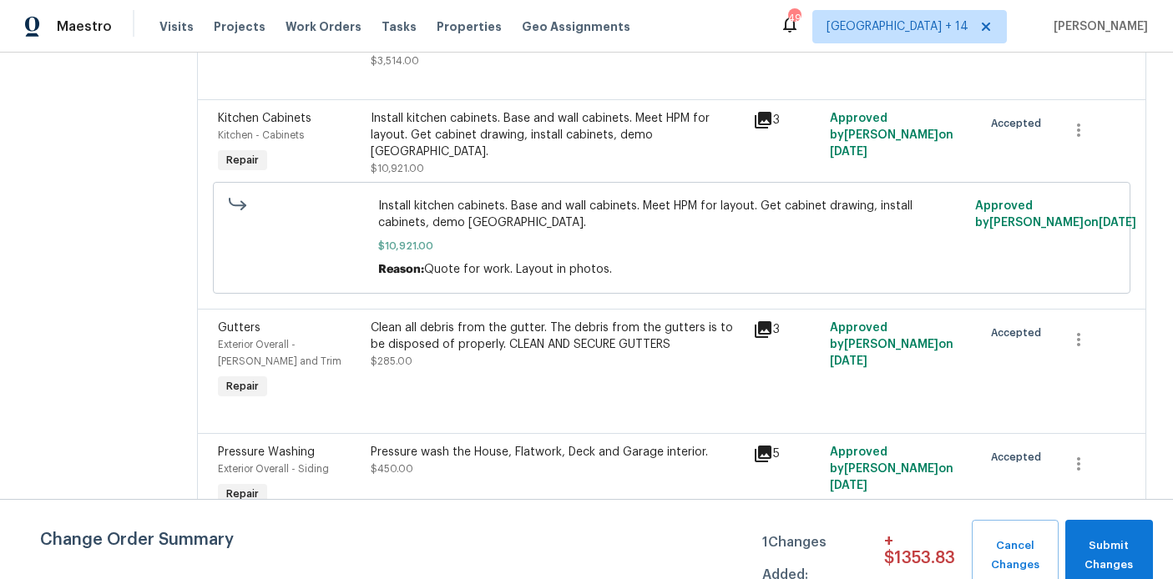
click at [523, 160] on div "Install kitchen cabinets. Base and wall cabinets. Meet HPM for layout. Get cabi…" at bounding box center [557, 135] width 372 height 50
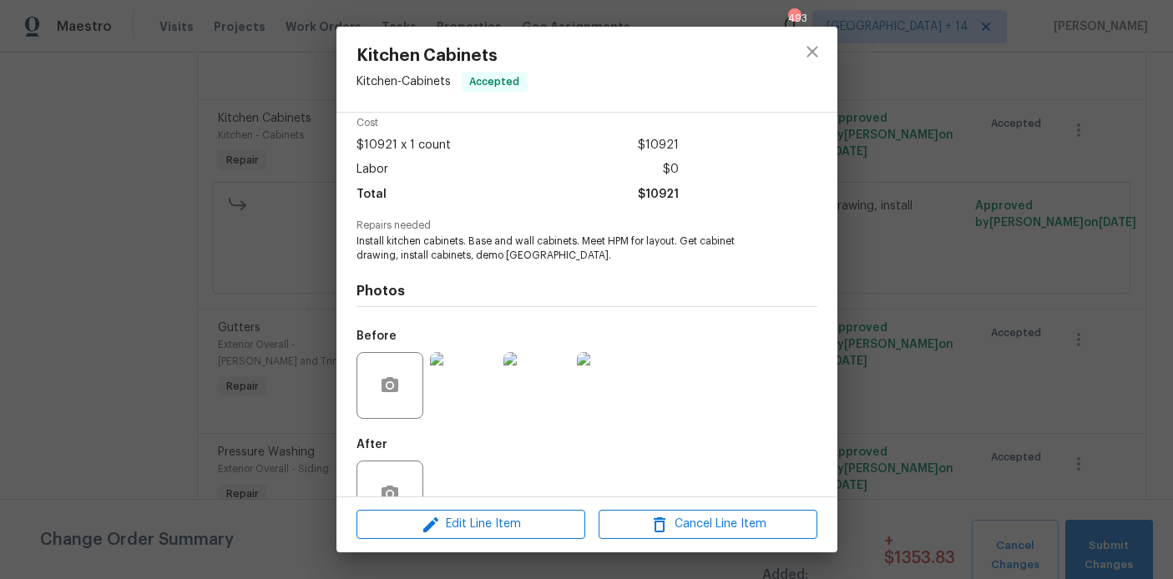
scroll to position [119, 0]
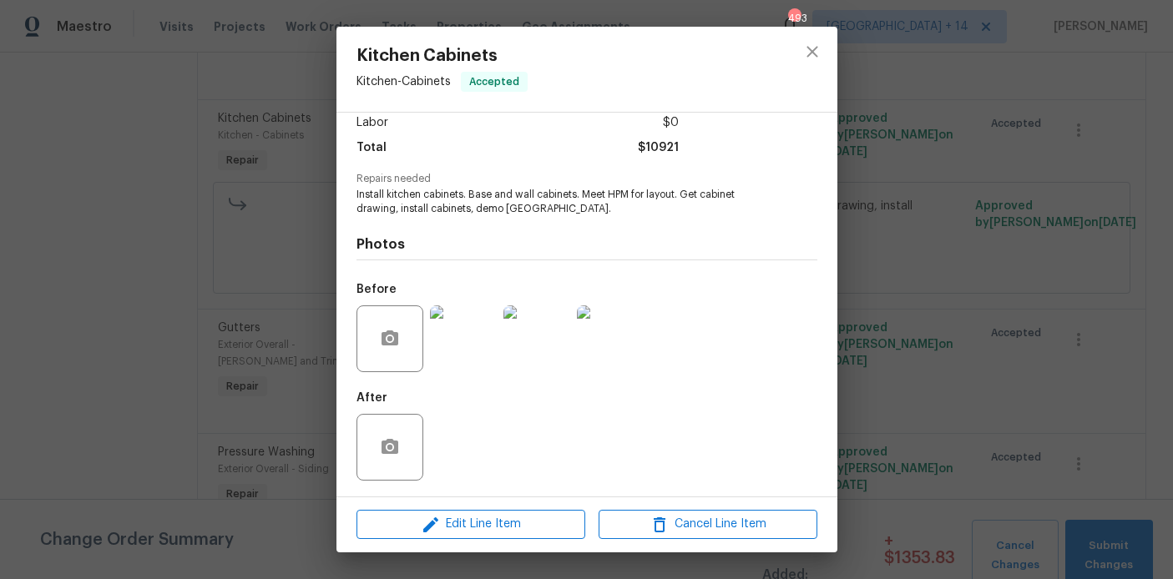
click at [470, 347] on img at bounding box center [463, 339] width 67 height 67
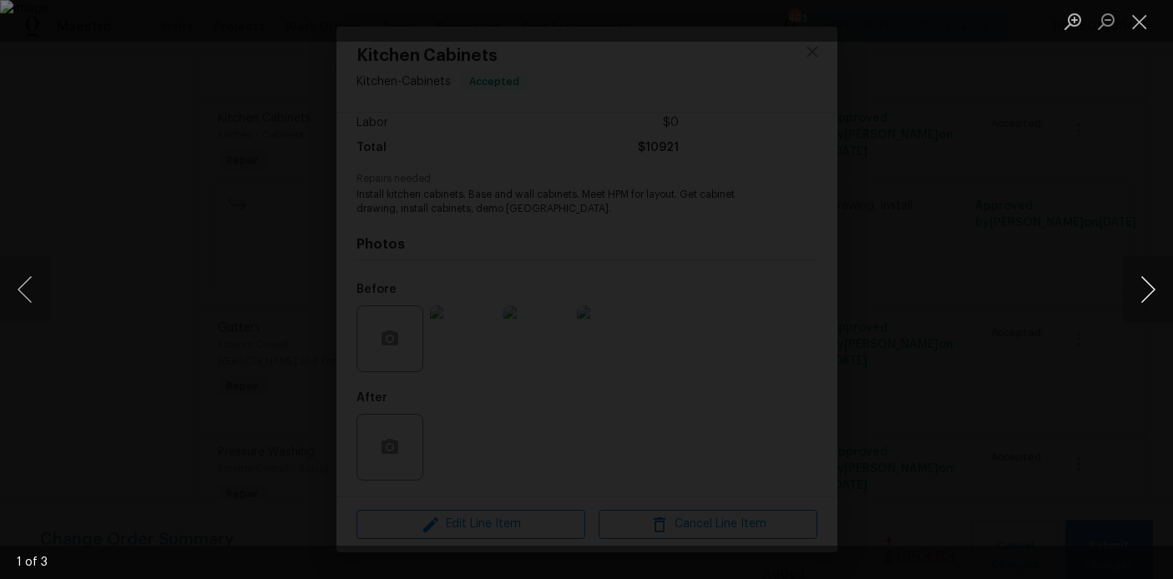
click at [1142, 287] on button "Next image" at bounding box center [1148, 289] width 50 height 67
click at [1137, 23] on button "Close lightbox" at bounding box center [1139, 21] width 33 height 29
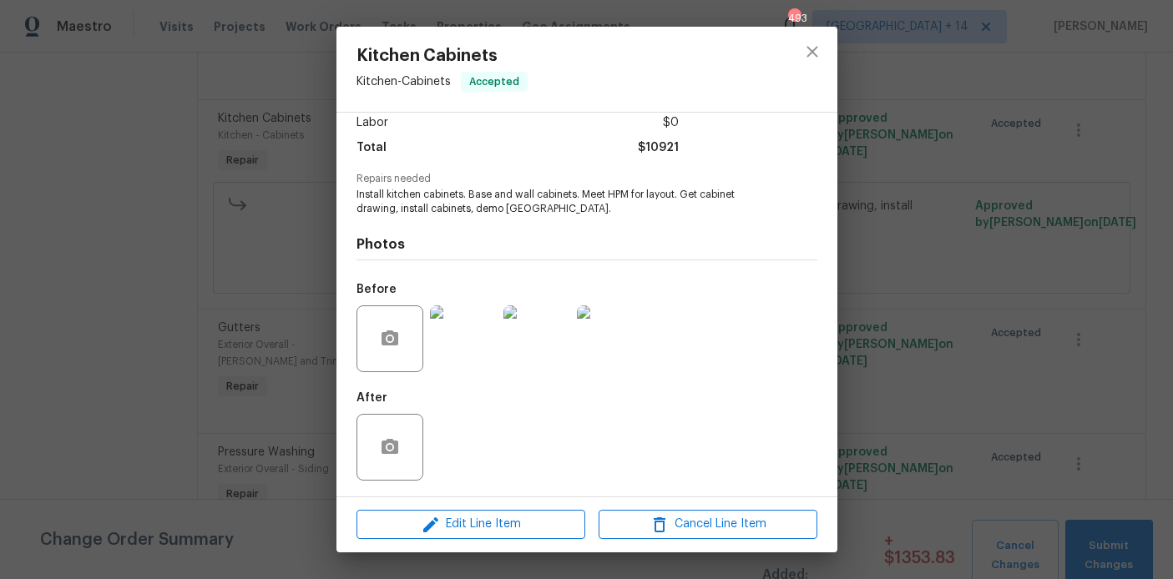
click at [478, 337] on img at bounding box center [463, 339] width 67 height 67
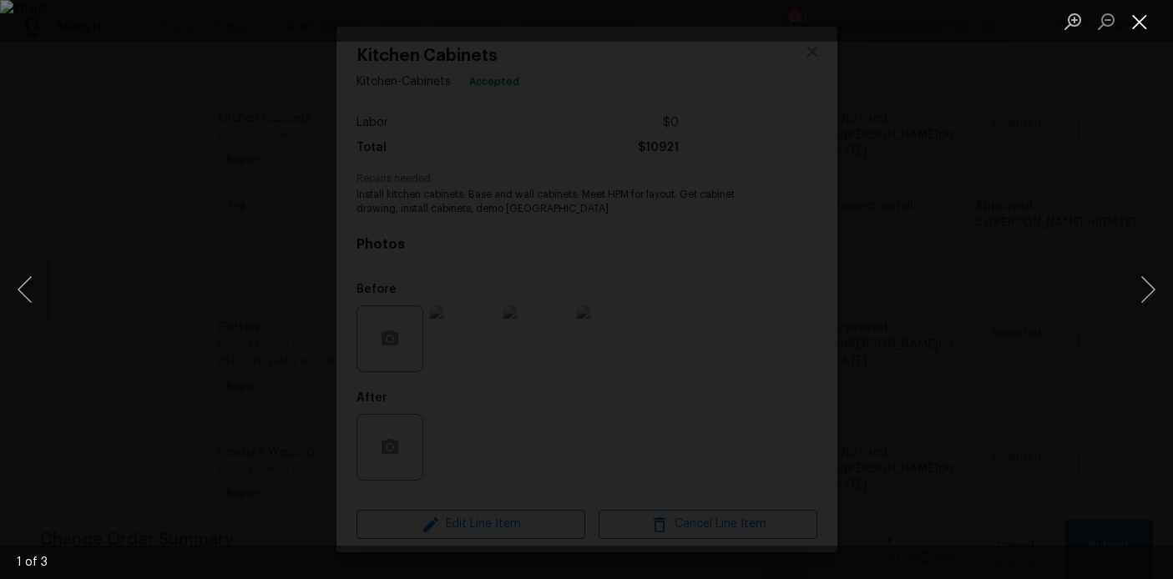
click at [1135, 30] on button "Close lightbox" at bounding box center [1139, 21] width 33 height 29
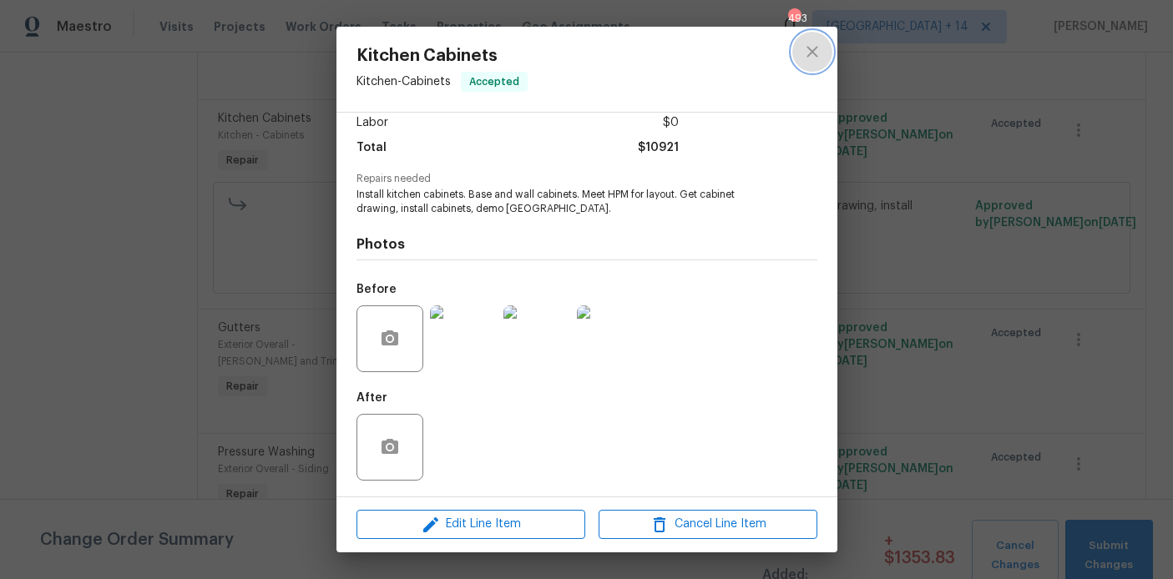
click at [813, 60] on icon "close" at bounding box center [812, 52] width 20 height 20
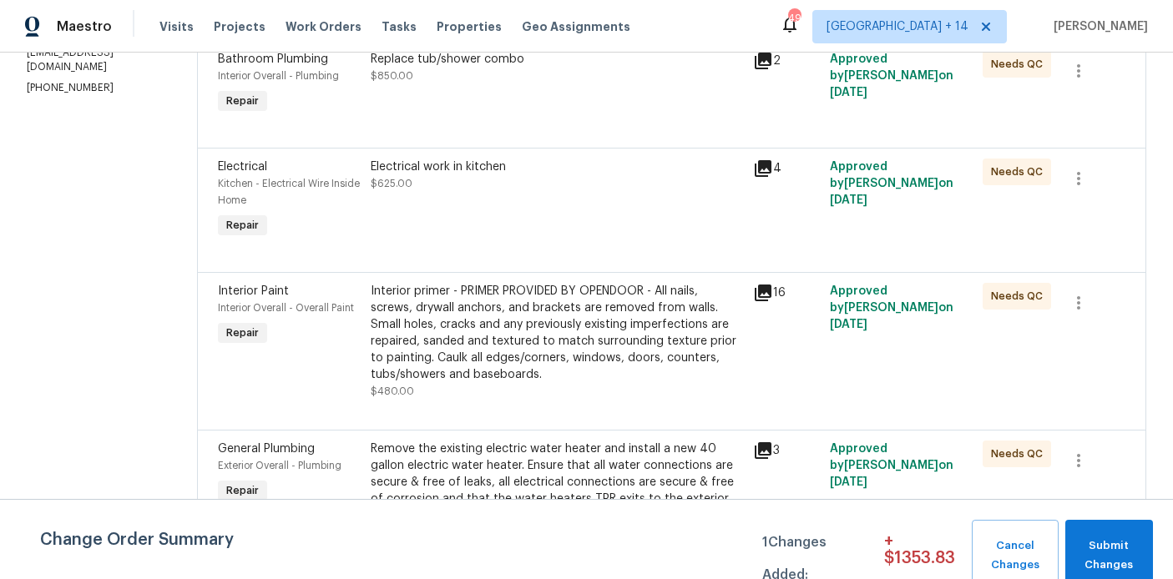
scroll to position [351, 0]
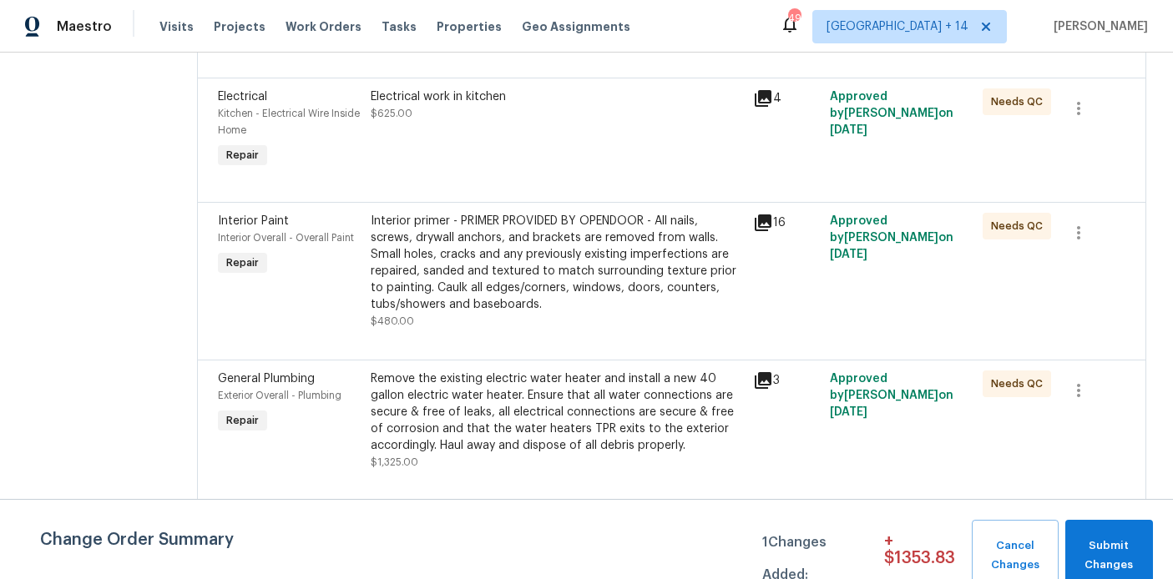
click at [453, 255] on div "Interior primer - PRIMER PROVIDED BY OPENDOOR - All nails, screws, drywall anch…" at bounding box center [557, 263] width 372 height 100
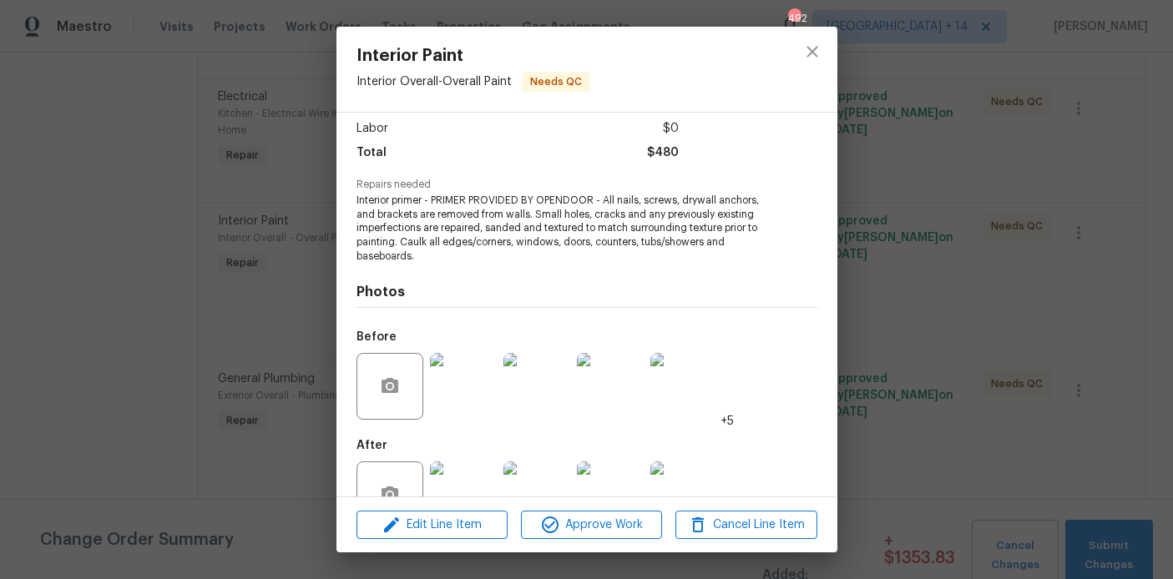
scroll to position [162, 0]
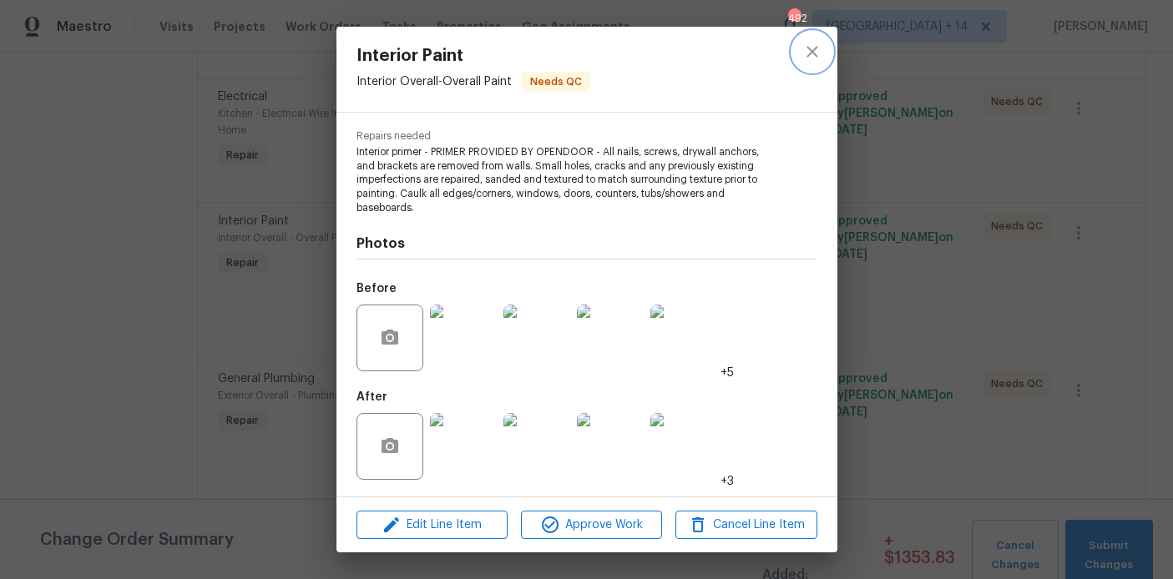
click at [813, 57] on icon "close" at bounding box center [812, 52] width 20 height 20
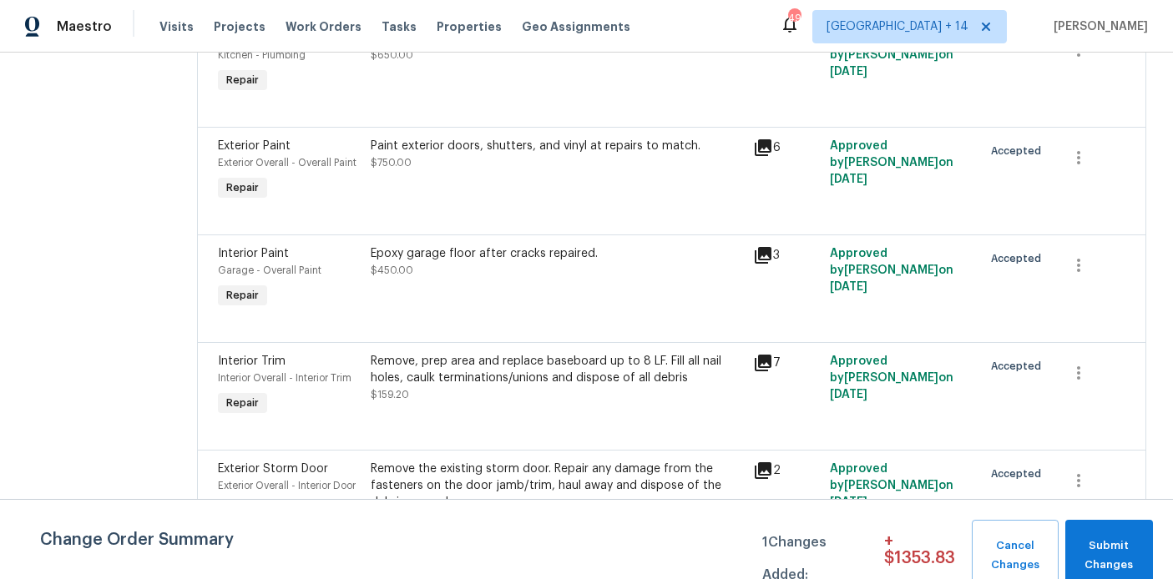
scroll to position [1111, 0]
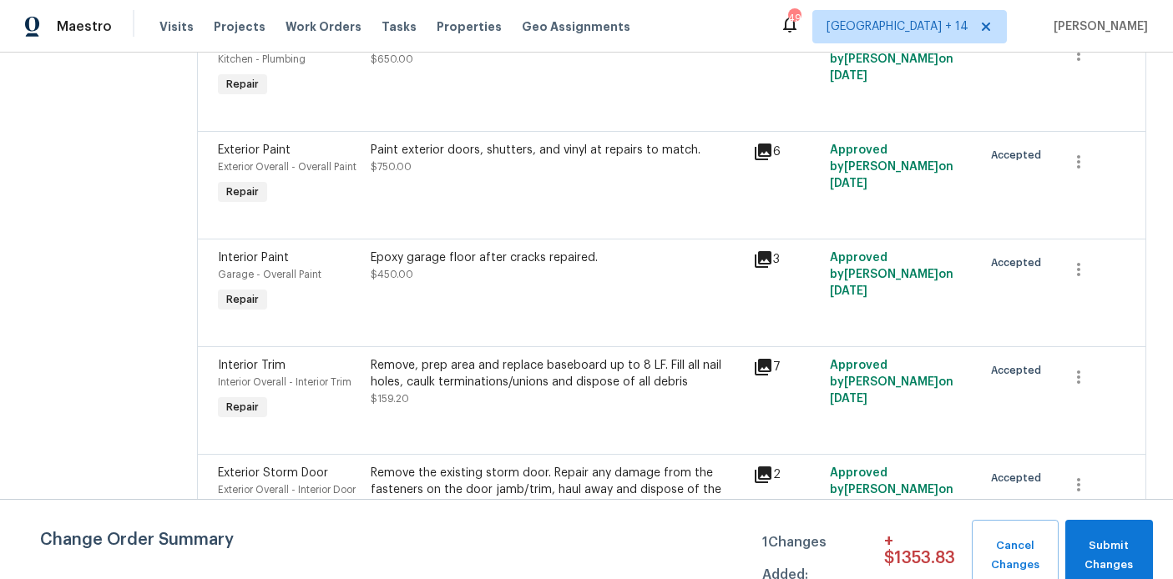
click at [772, 268] on icon at bounding box center [763, 259] width 17 height 17
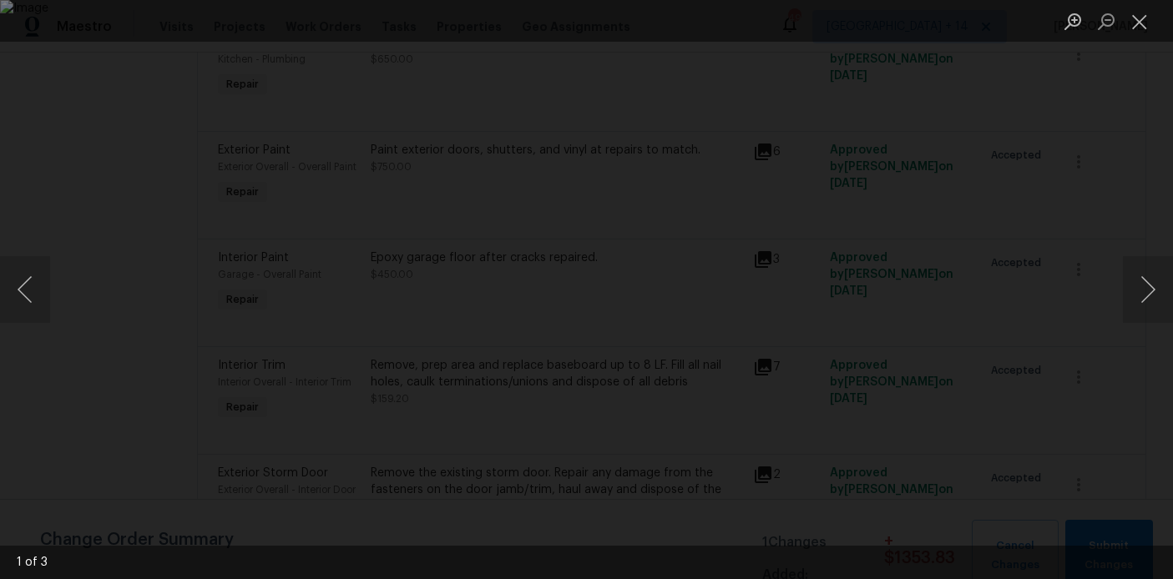
click at [645, 328] on img "Lightbox" at bounding box center [586, 289] width 1173 height 579
click at [1149, 288] on button "Next image" at bounding box center [1148, 289] width 50 height 67
click at [1150, 296] on button "Next image" at bounding box center [1148, 289] width 50 height 67
click at [1157, 290] on button "Next image" at bounding box center [1148, 289] width 50 height 67
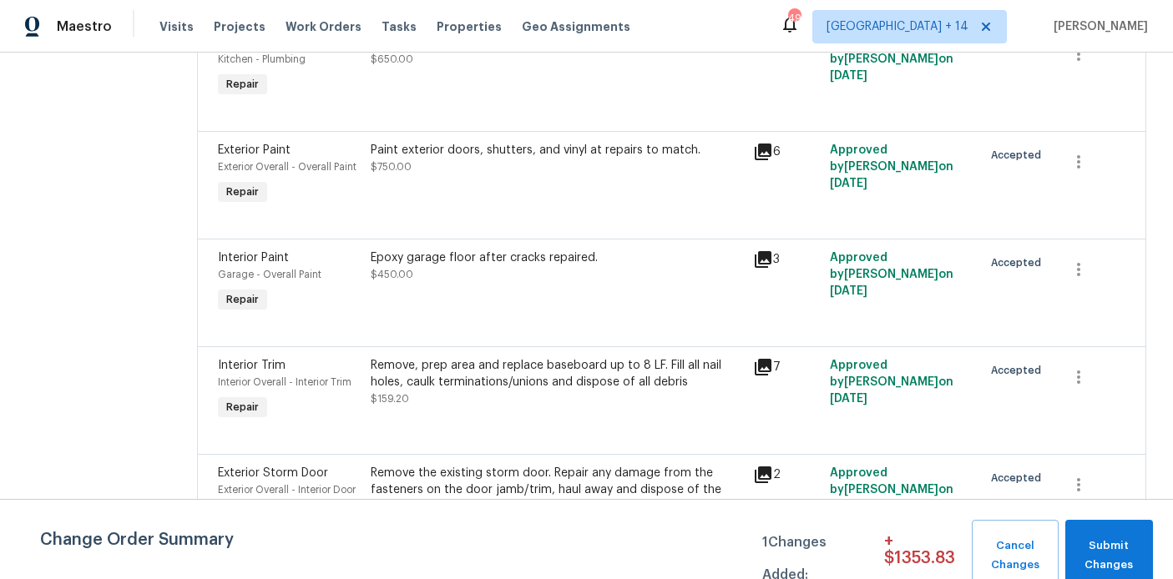
click at [772, 268] on icon at bounding box center [763, 259] width 17 height 17
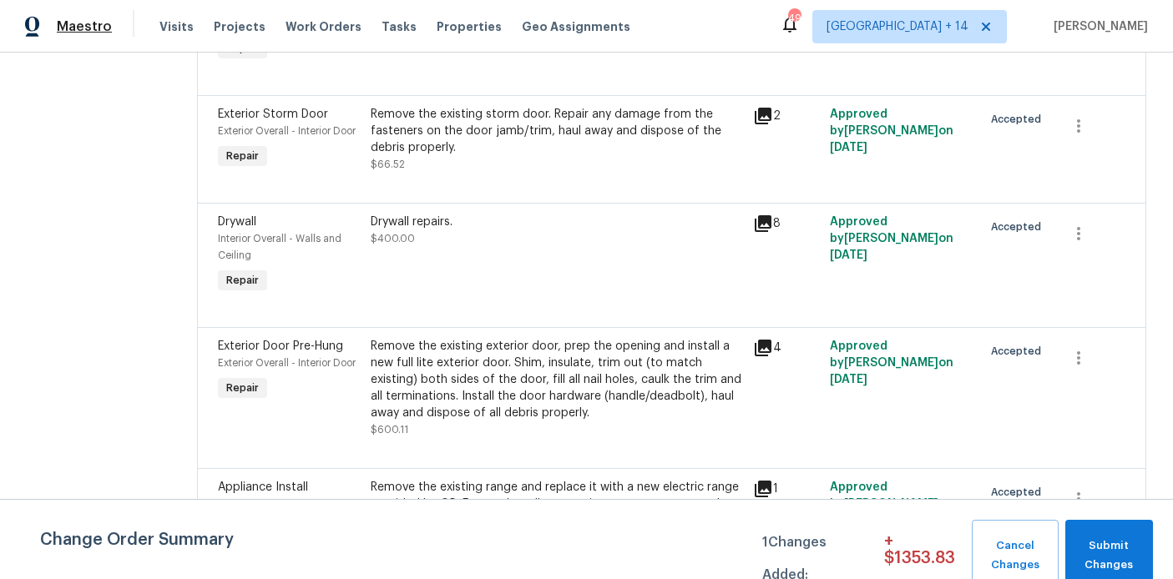
scroll to position [1486, 0]
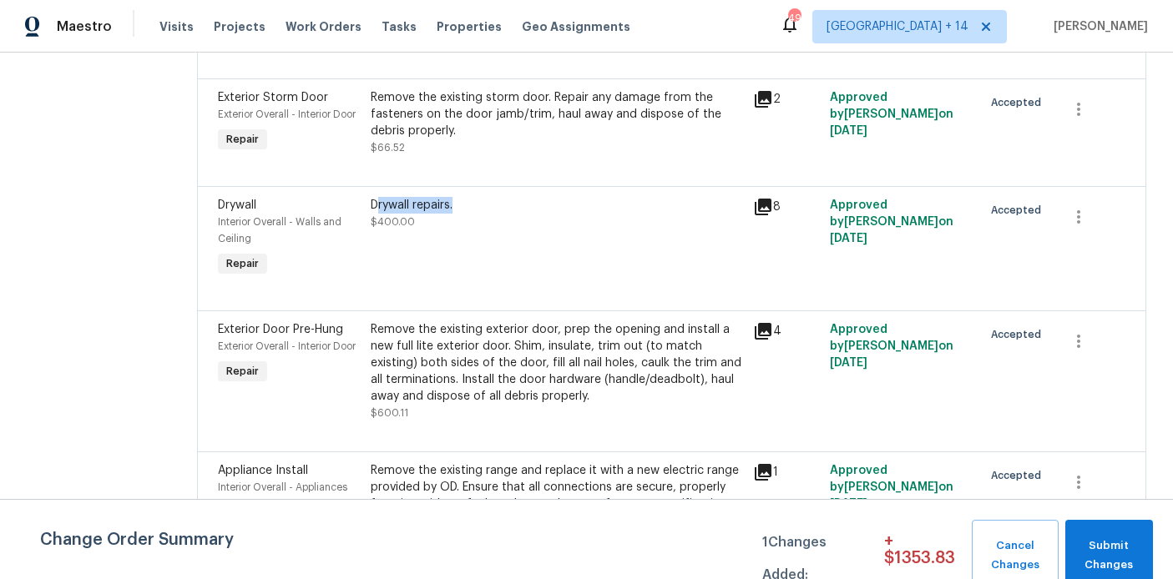
drag, startPoint x: 509, startPoint y: 292, endPoint x: 417, endPoint y: 292, distance: 91.8
click at [417, 214] on div "Drywall repairs." at bounding box center [557, 205] width 372 height 17
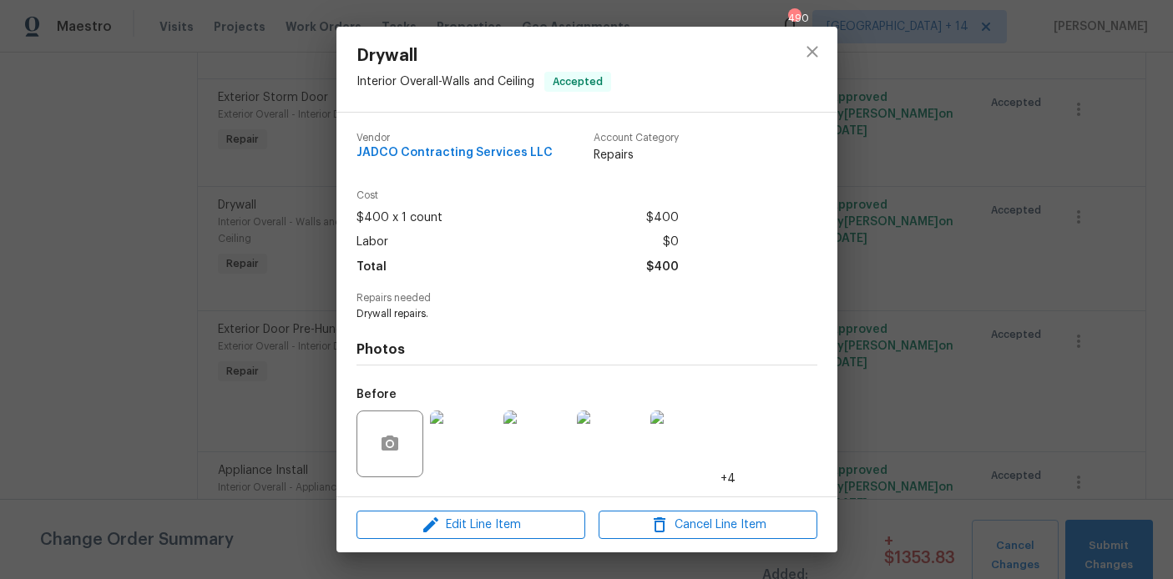
copy div "rywall repairs."
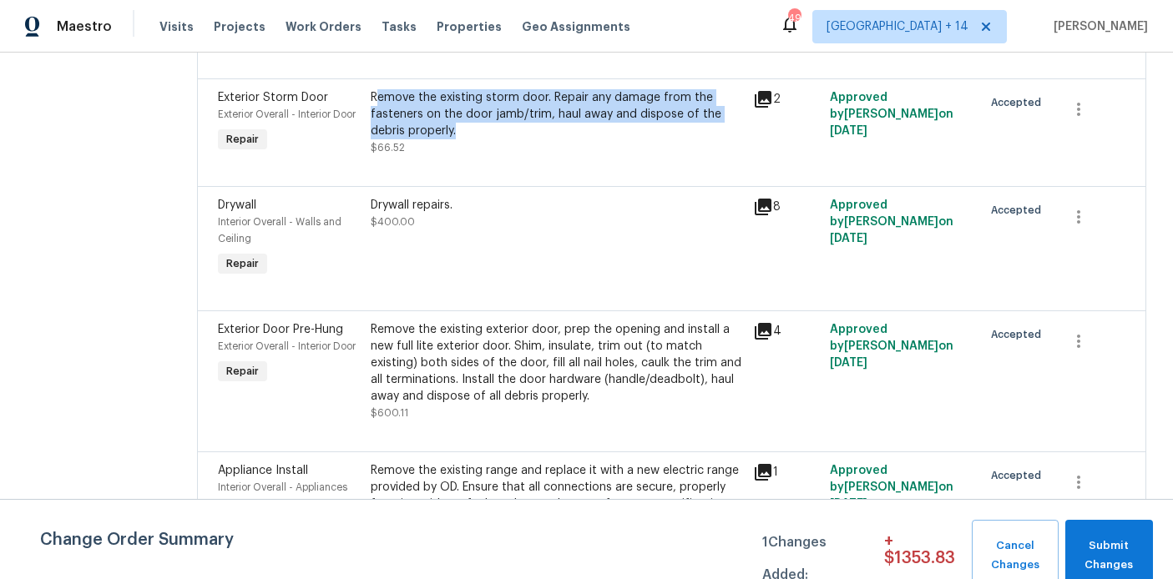
drag, startPoint x: 499, startPoint y: 197, endPoint x: 414, endPoint y: 177, distance: 87.5
click at [414, 139] on div "Remove the existing storm door. Repair any damage from the fasteners on the doo…" at bounding box center [557, 114] width 372 height 50
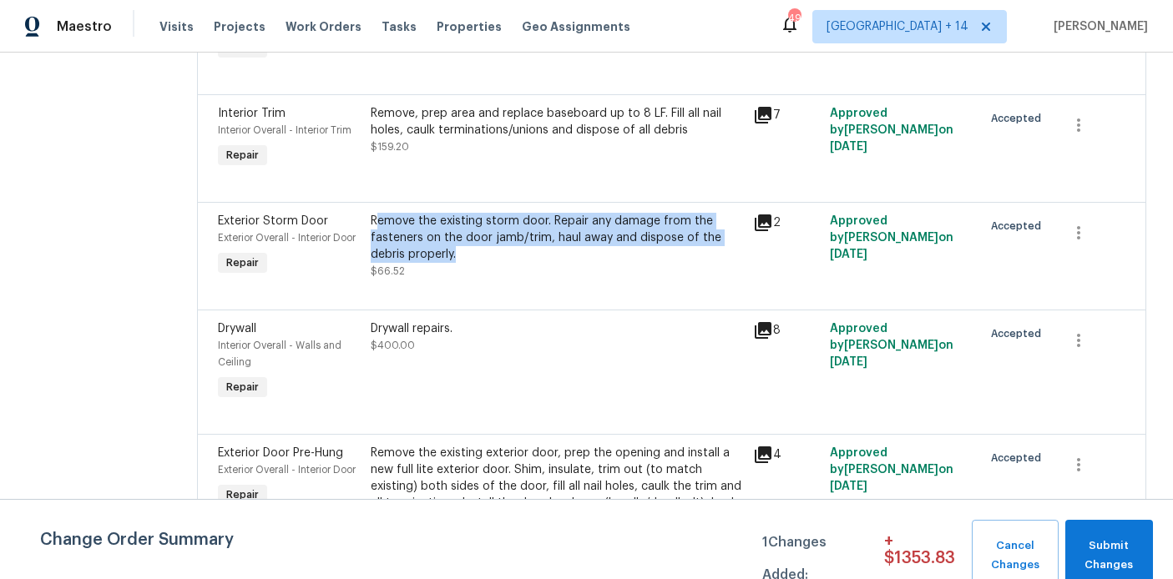
scroll to position [1361, 0]
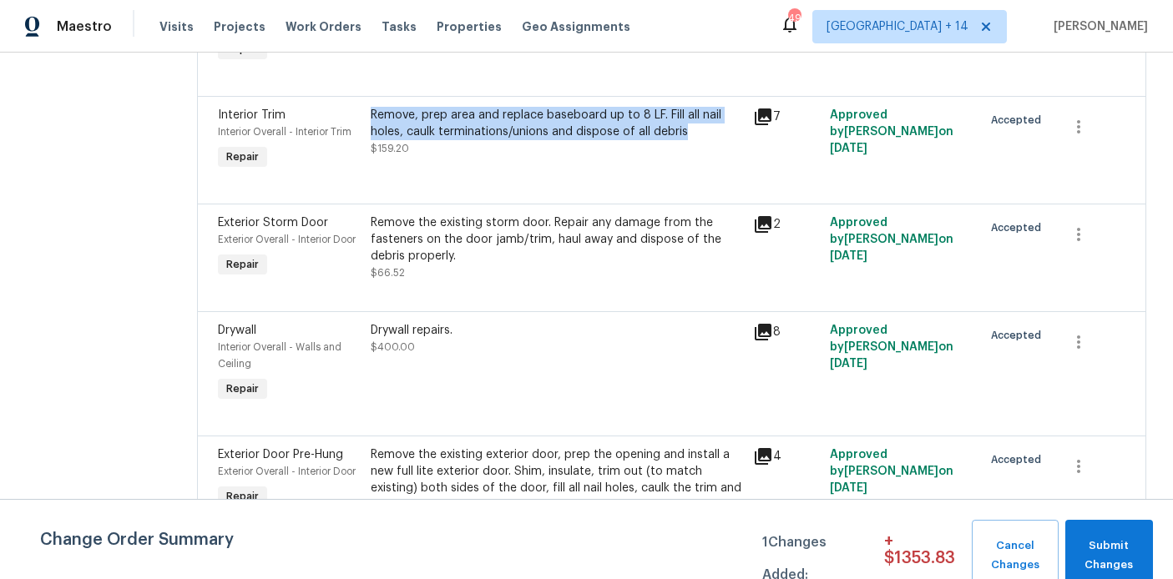
drag, startPoint x: 732, startPoint y: 189, endPoint x: 406, endPoint y: 172, distance: 326.9
click at [406, 140] on div "Remove, prep area and replace baseboard up to 8 LF. Fill all nail holes, caulk …" at bounding box center [557, 123] width 372 height 33
copy div "Remove, prep area and replace baseboard up to 8 LF. Fill all nail holes, caulk …"
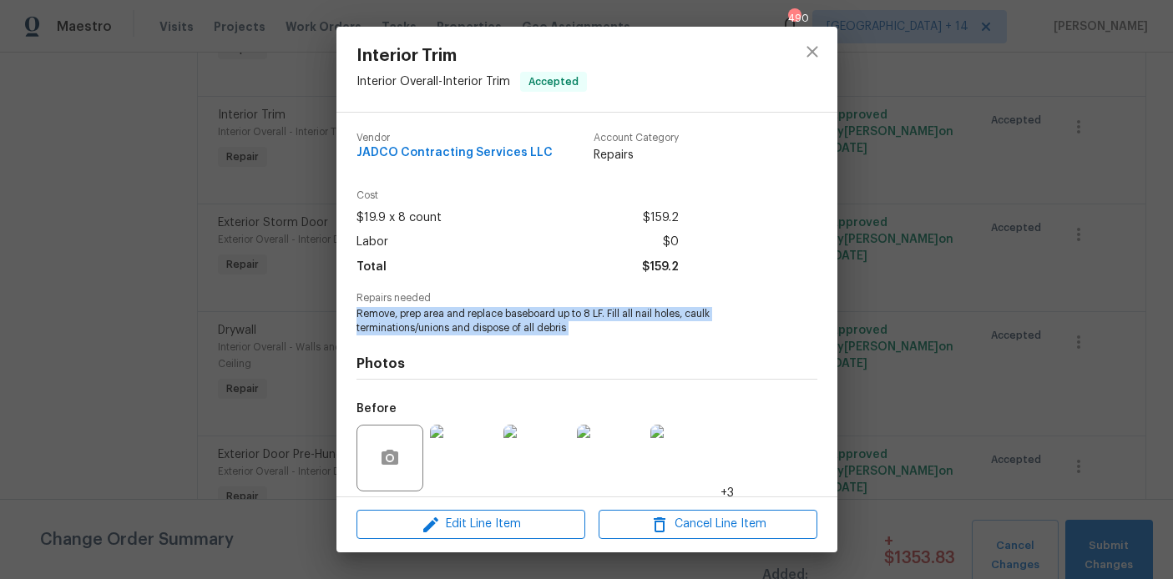
drag, startPoint x: 599, startPoint y: 335, endPoint x: 348, endPoint y: 315, distance: 251.3
click at [348, 315] on div "Vendor JADCO Contracting Services LLC Account Category Repairs Cost $19.9 x 8 c…" at bounding box center [586, 305] width 501 height 384
copy span "Remove, prep area and replace baseboard up to 8 LF. Fill all nail holes, caulk …"
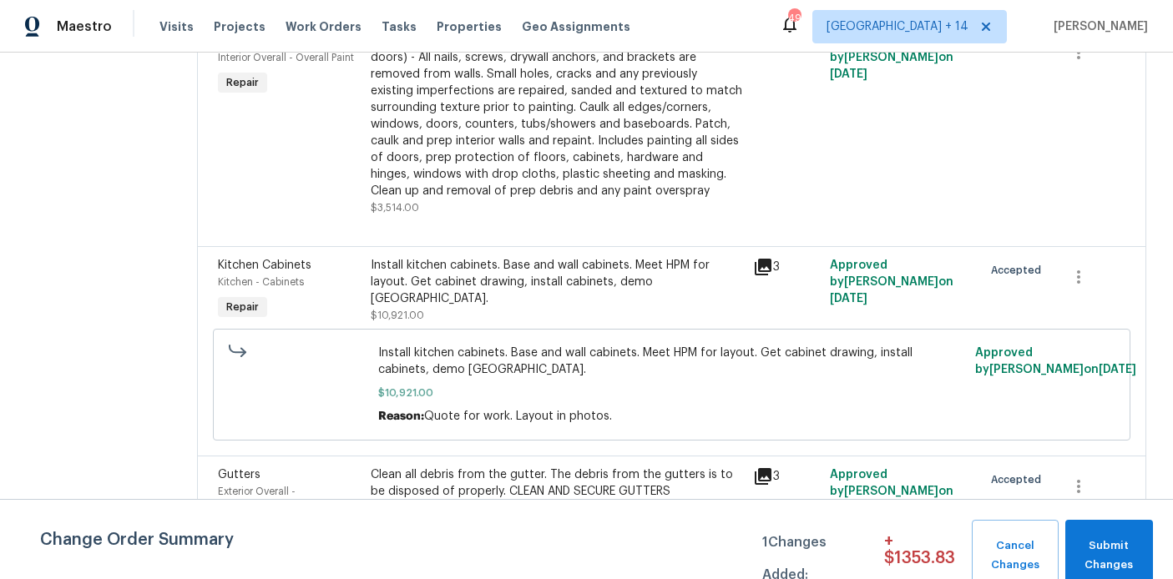
scroll to position [3031, 0]
click at [550, 199] on div "NO CUTS, Opendoor to Purchase Paint - (walls, ceilings, trim, and doors) - All …" at bounding box center [557, 115] width 372 height 167
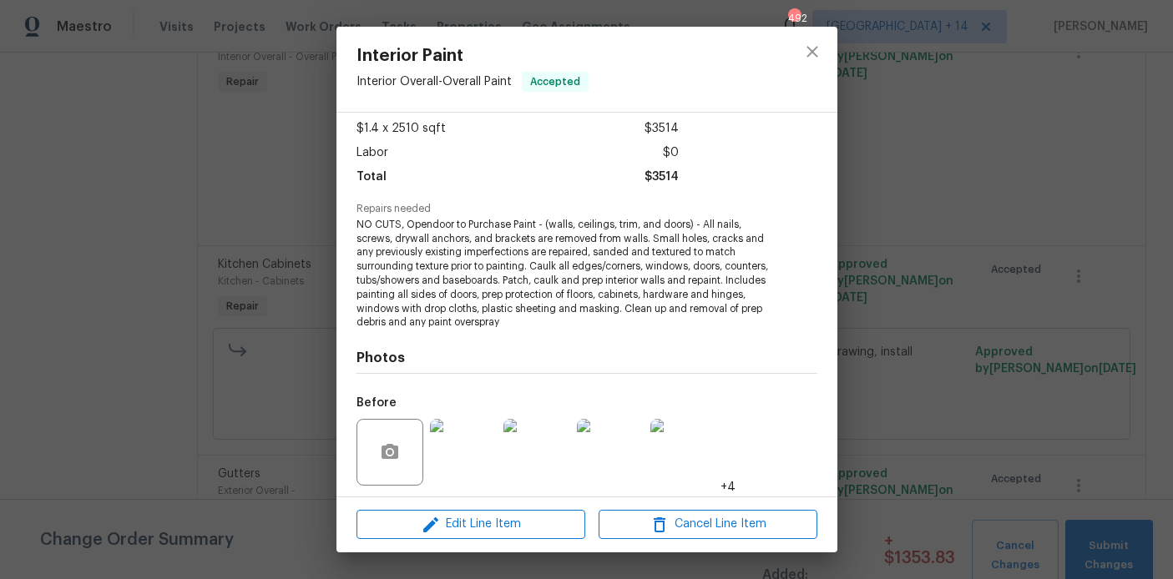
scroll to position [94, 0]
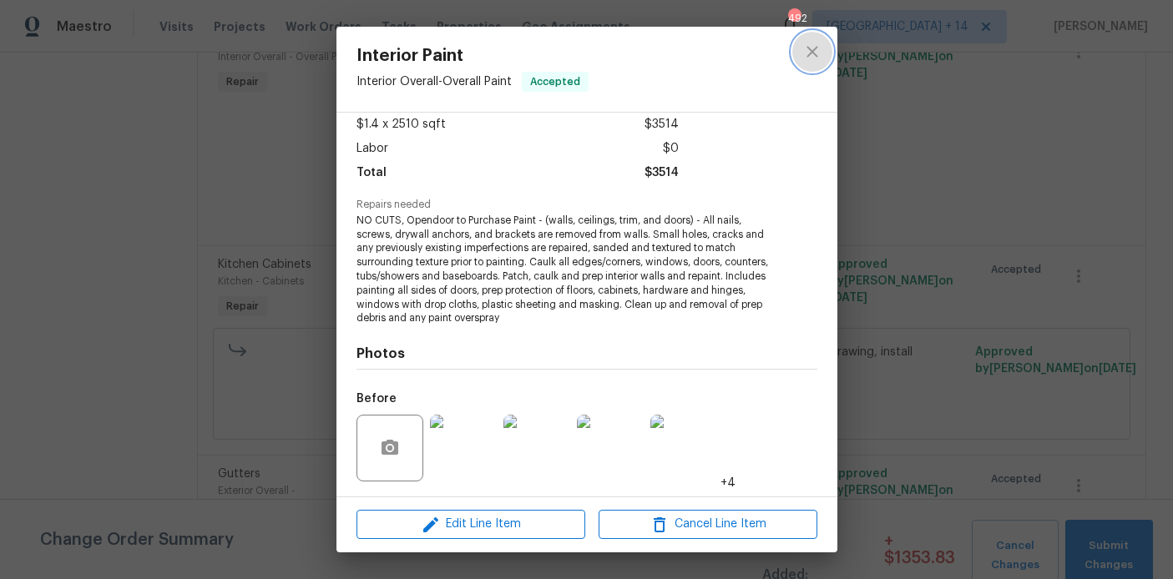
click at [812, 48] on icon "close" at bounding box center [812, 52] width 20 height 20
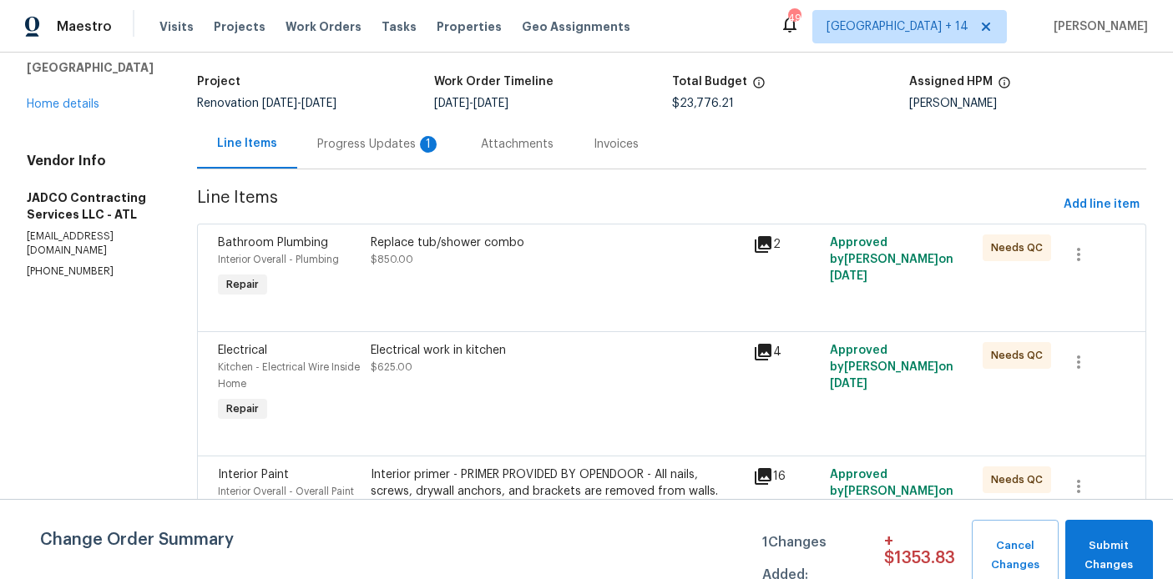
scroll to position [0, 0]
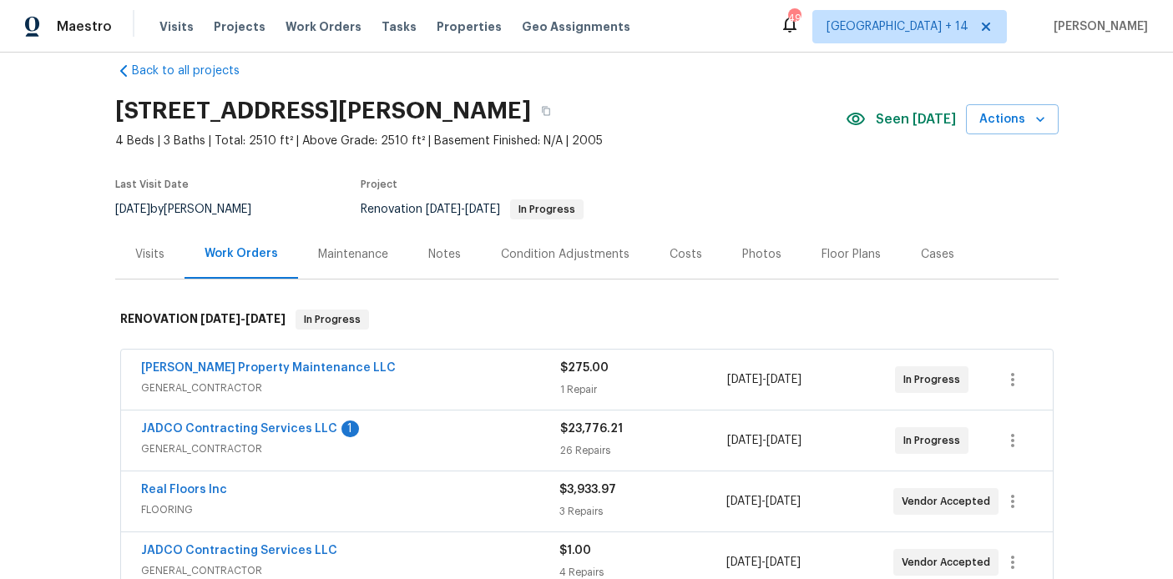
scroll to position [19, 0]
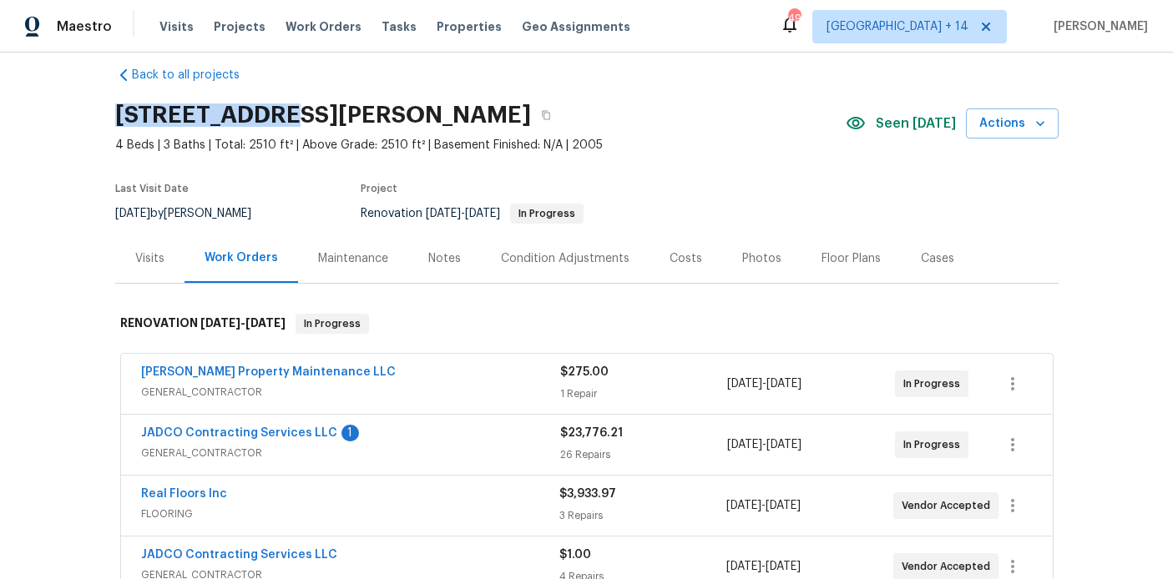
drag, startPoint x: 113, startPoint y: 116, endPoint x: 277, endPoint y: 111, distance: 164.6
click at [277, 111] on div "Back to all projects 280 Hoglen Dr, Covington, GA 30016 4 Beds | 3 Baths | Tota…" at bounding box center [586, 316] width 1173 height 527
copy h2 "[STREET_ADDRESS][PERSON_NAME]"
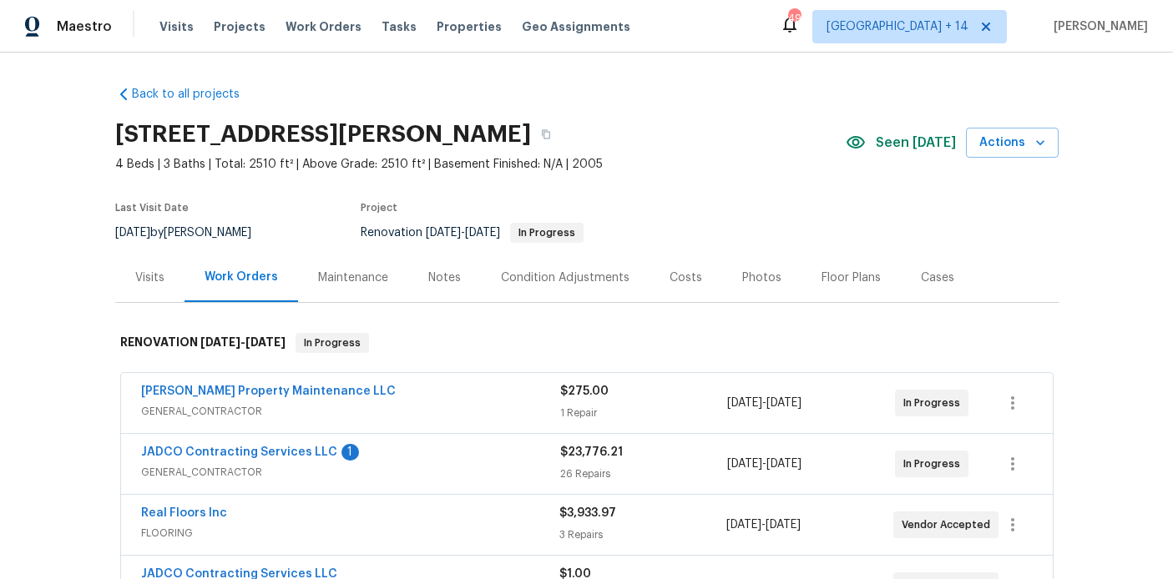
scroll to position [143, 0]
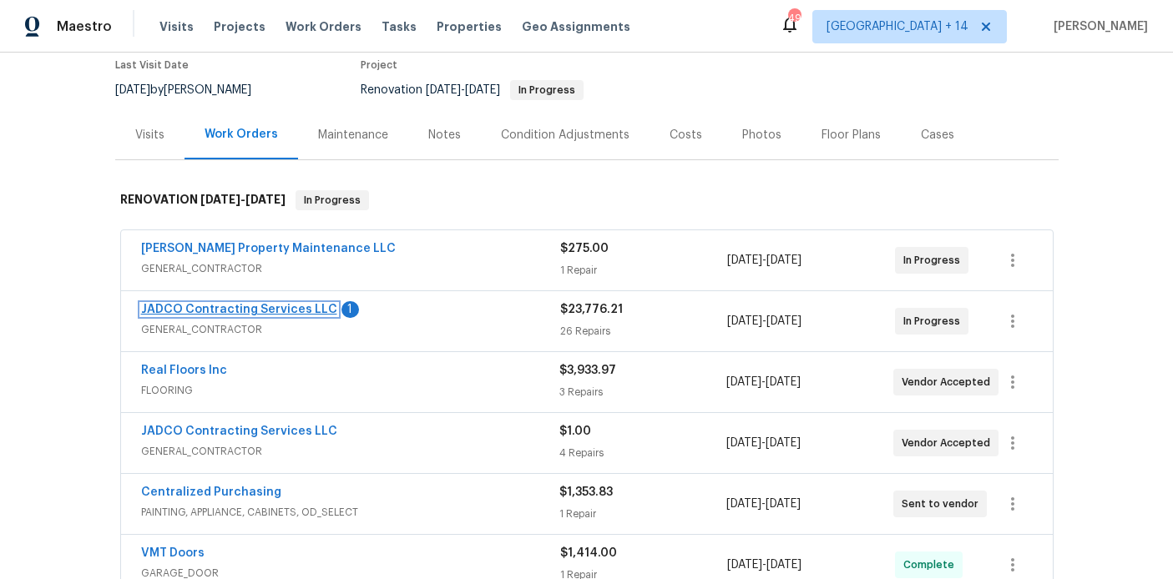
click at [200, 306] on link "JADCO Contracting Services LLC" at bounding box center [239, 310] width 196 height 12
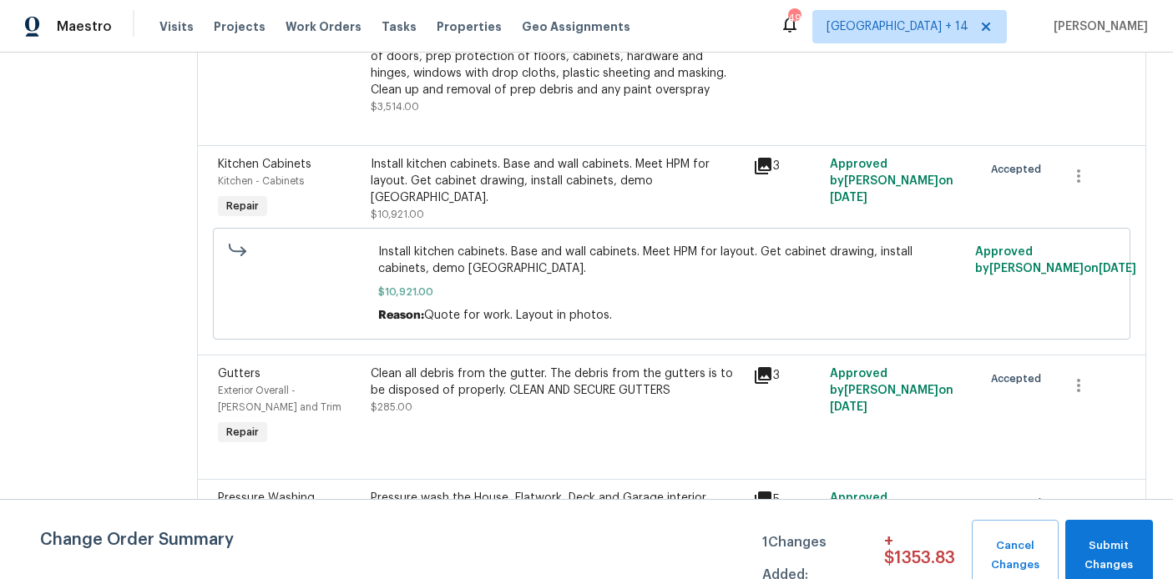
scroll to position [3191, 0]
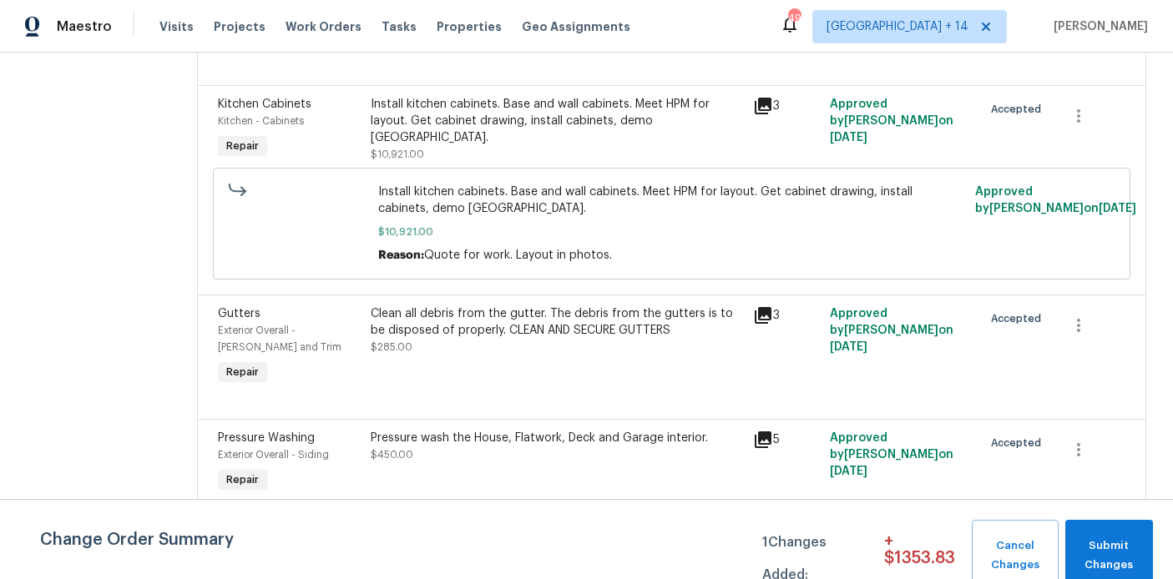
click at [477, 146] on div "Install kitchen cabinets. Base and wall cabinets. Meet HPM for layout. Get cabi…" at bounding box center [557, 121] width 372 height 50
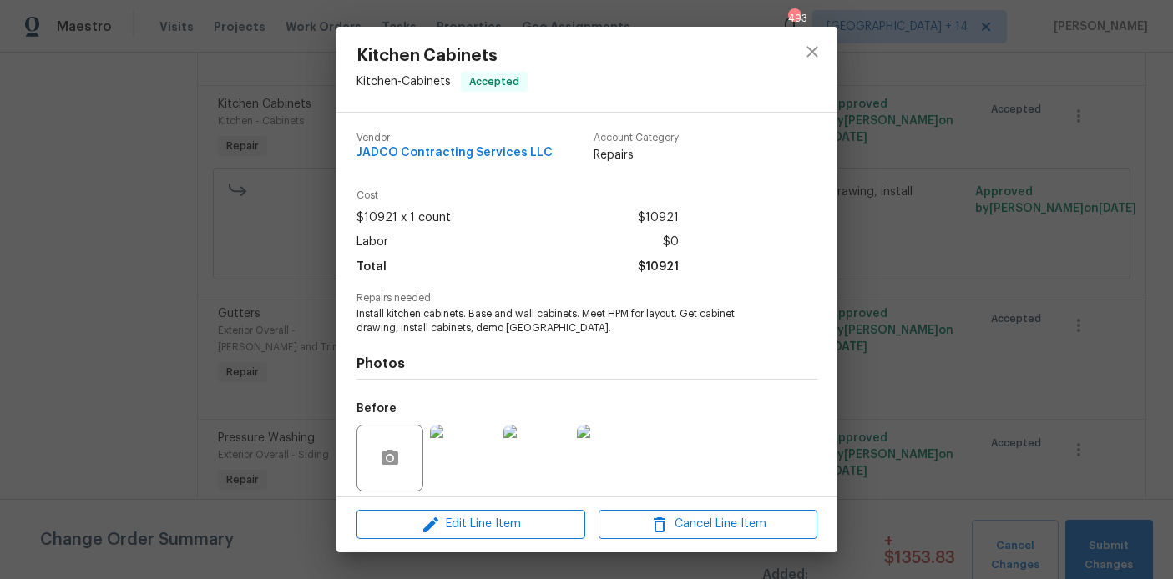
scroll to position [119, 0]
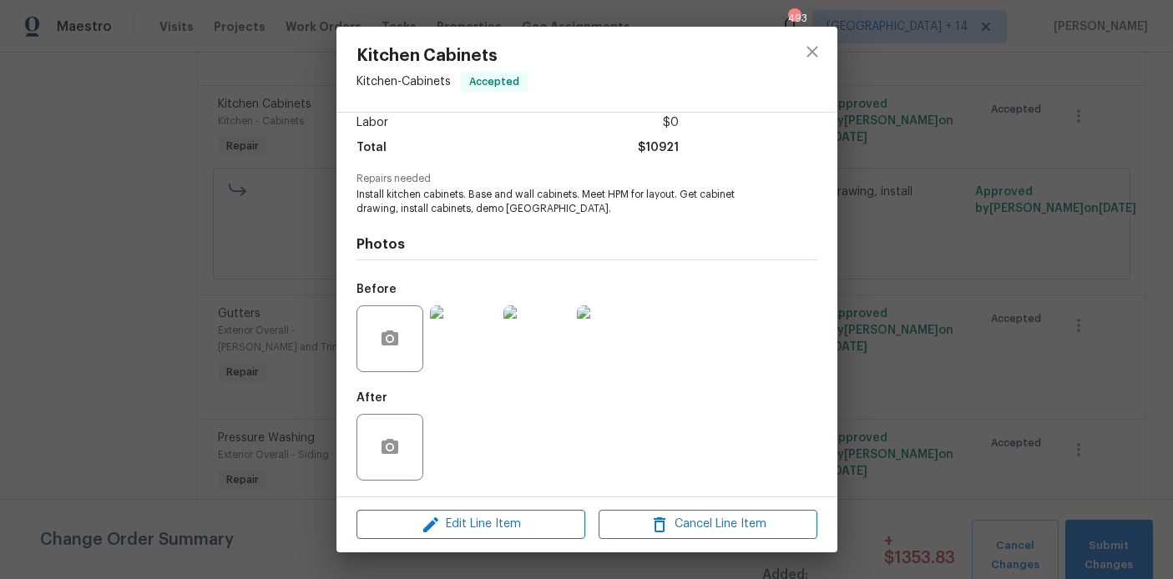
click at [465, 346] on img at bounding box center [463, 339] width 67 height 67
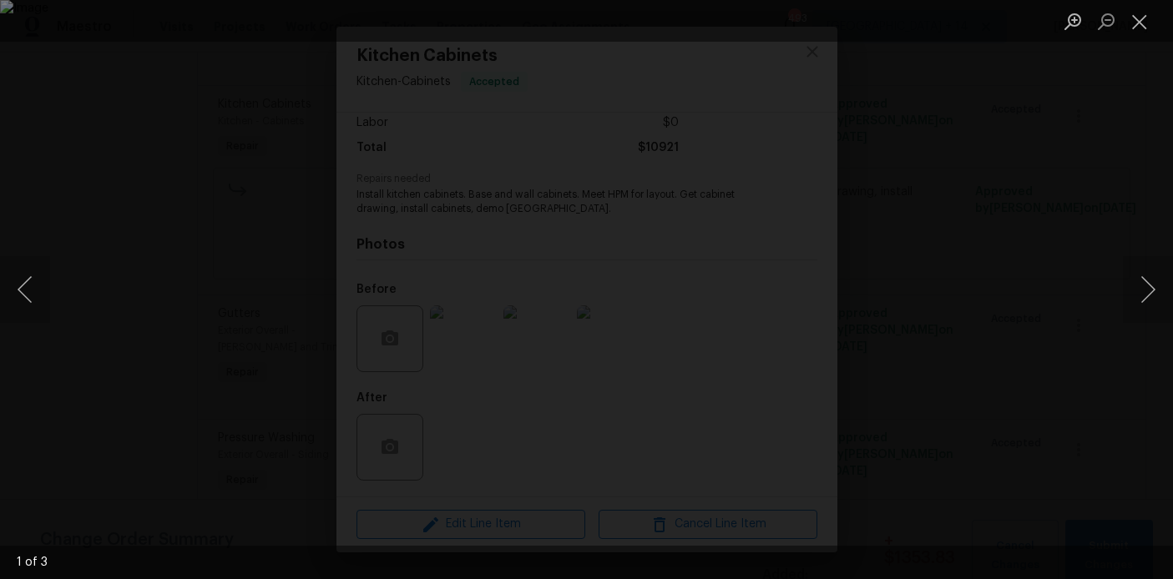
click at [542, 337] on img "Lightbox" at bounding box center [586, 289] width 1173 height 579
click at [1156, 295] on button "Next image" at bounding box center [1148, 289] width 50 height 67
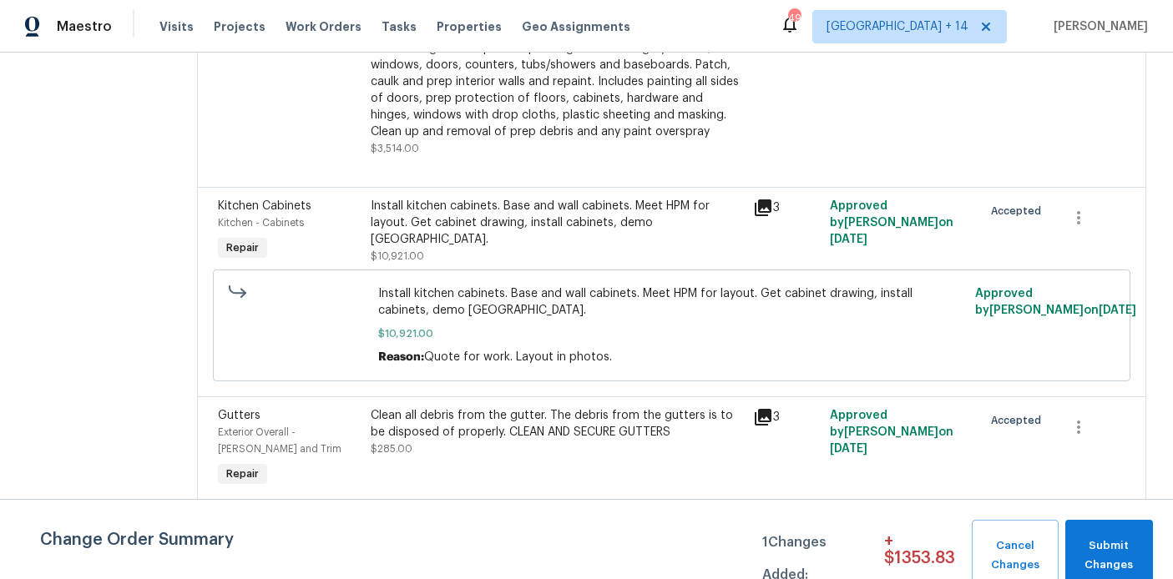
scroll to position [257, 0]
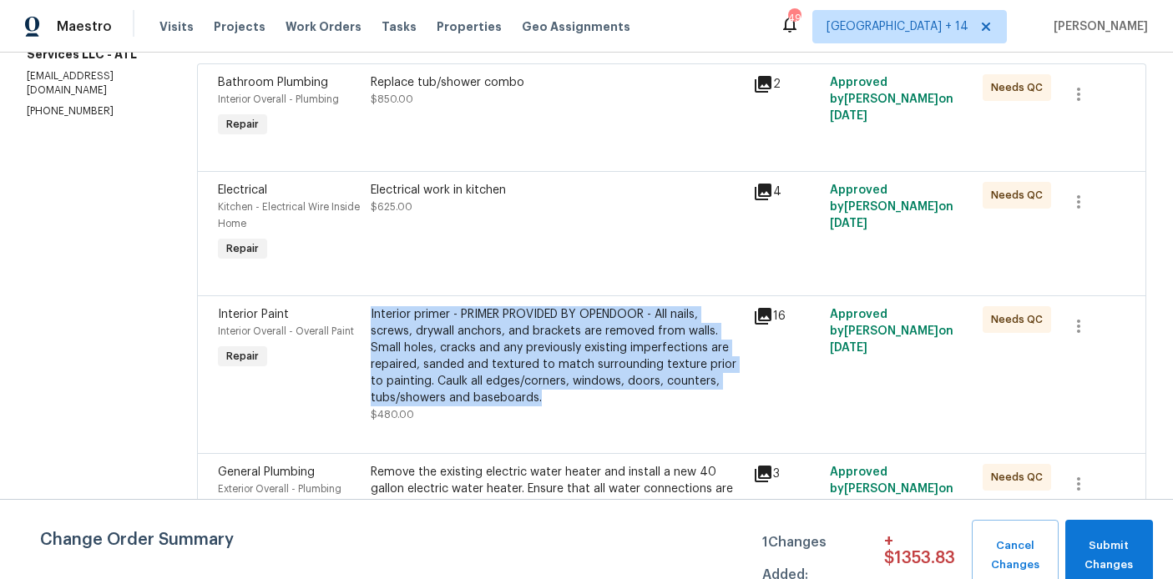
drag, startPoint x: 643, startPoint y: 395, endPoint x: 404, endPoint y: 317, distance: 251.1
click at [404, 317] on div "Interior primer - PRIMER PROVIDED BY OPENDOOR - All nails, screws, drywall anch…" at bounding box center [557, 364] width 382 height 127
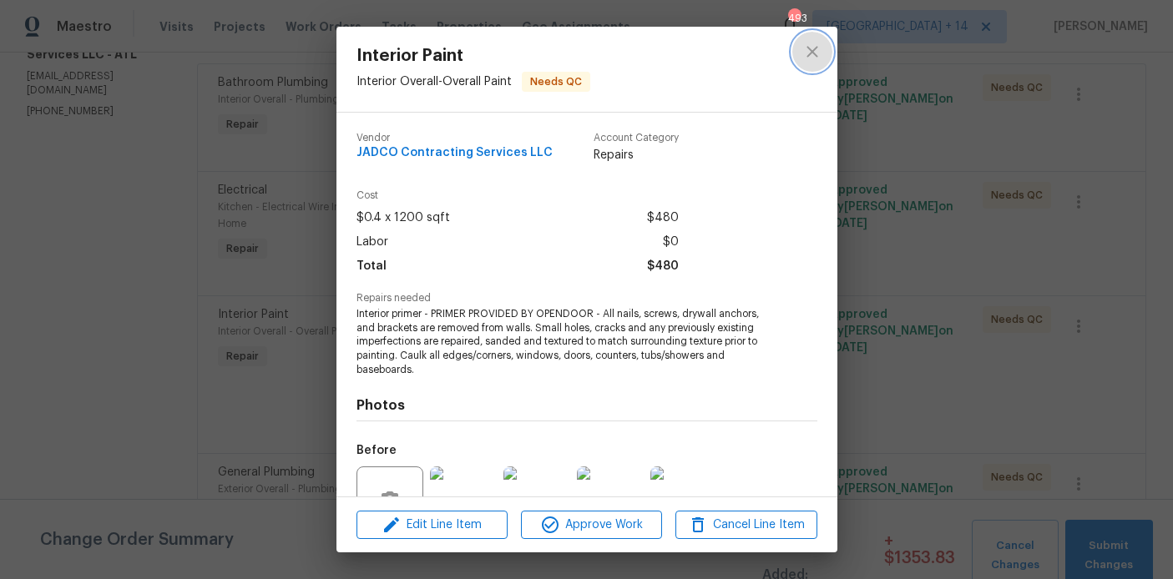
click at [814, 53] on icon "close" at bounding box center [812, 51] width 11 height 11
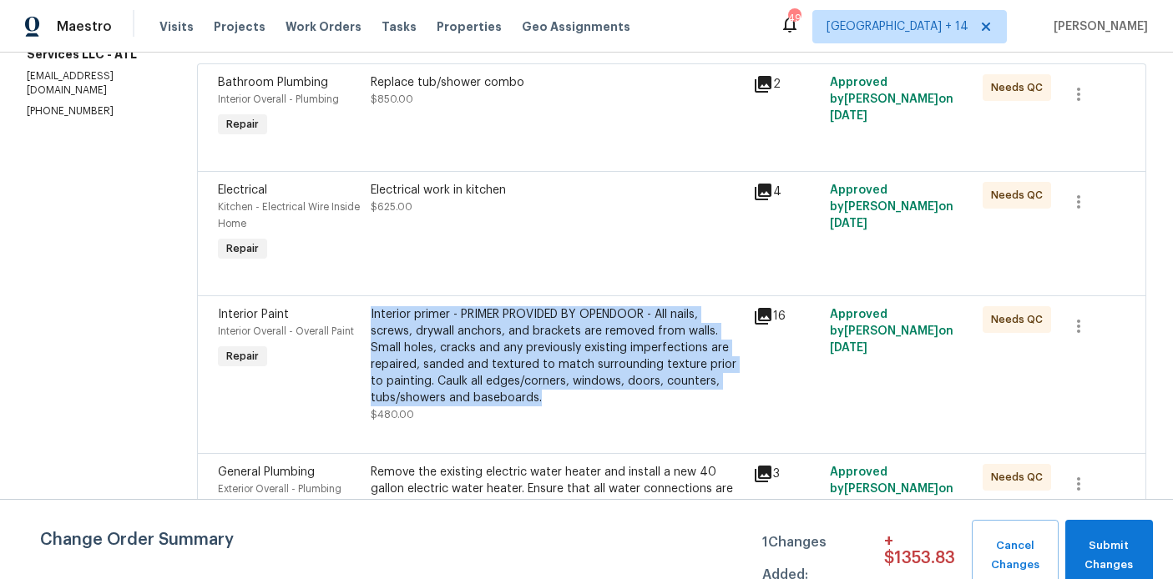
copy div "Interior primer - PRIMER PROVIDED BY OPENDOOR - All nails, screws, drywall anch…"
click at [548, 340] on div "Interior primer - PRIMER PROVIDED BY OPENDOOR - All nails, screws, drywall anch…" at bounding box center [557, 356] width 372 height 100
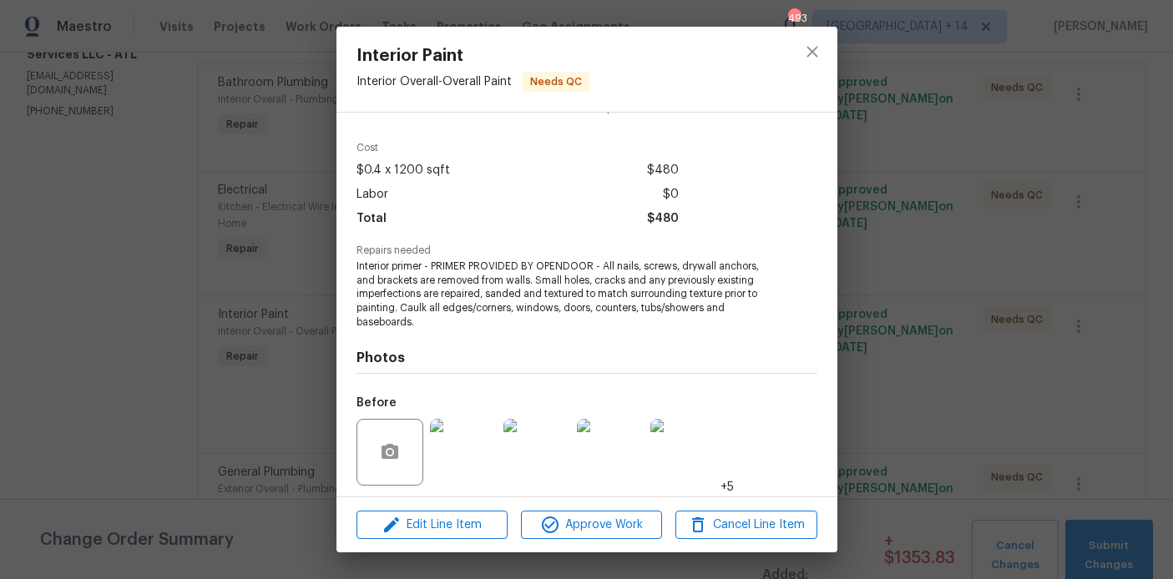
scroll to position [162, 0]
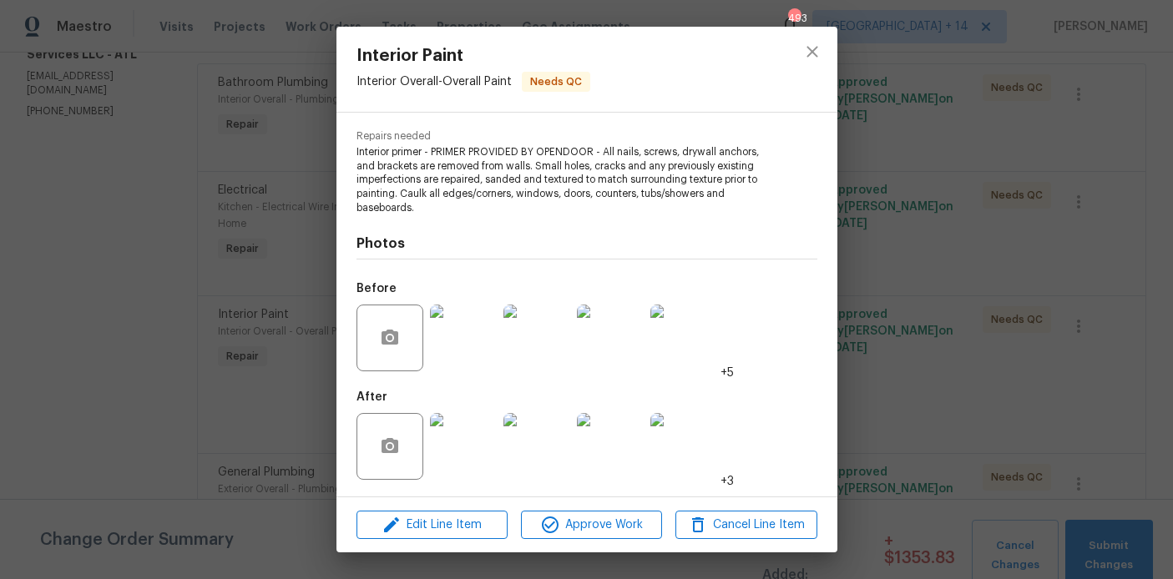
click at [474, 336] on img at bounding box center [463, 338] width 67 height 67
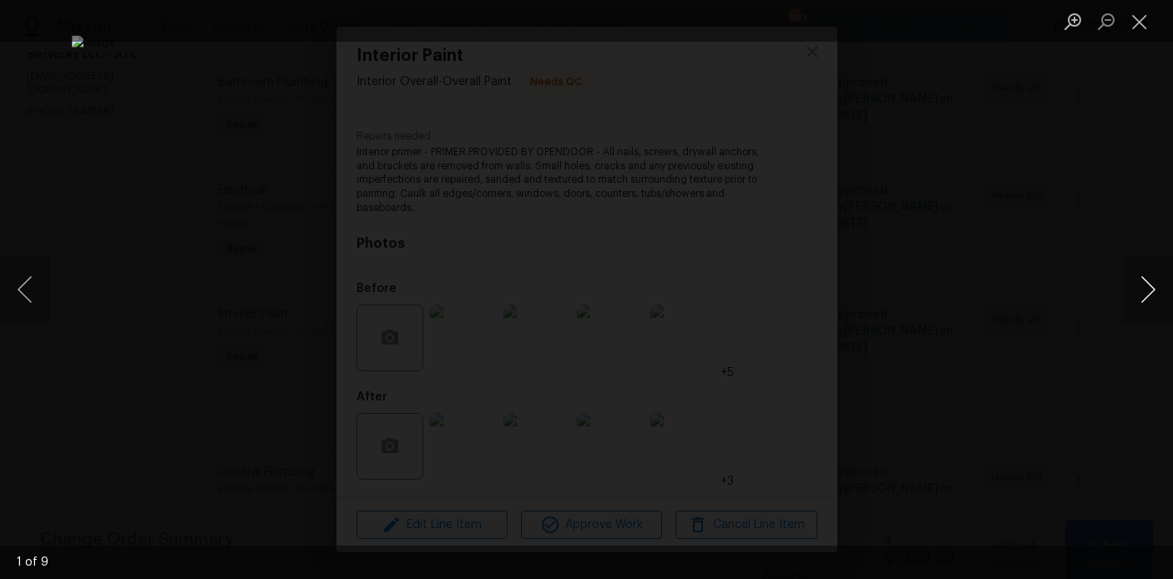
click at [1145, 301] on button "Next image" at bounding box center [1148, 289] width 50 height 67
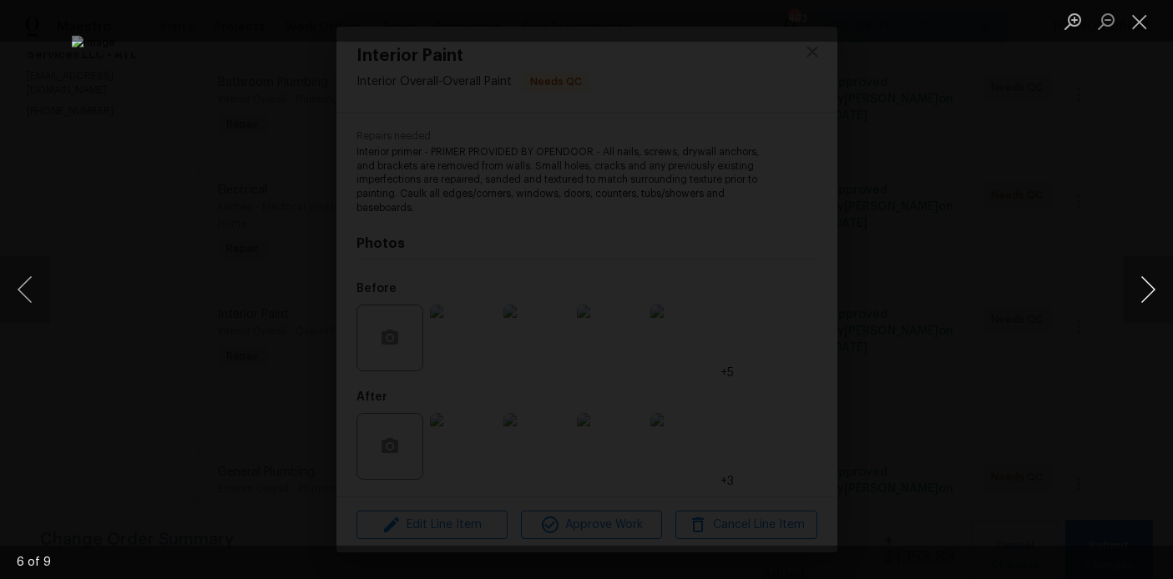
click at [1145, 301] on button "Next image" at bounding box center [1148, 289] width 50 height 67
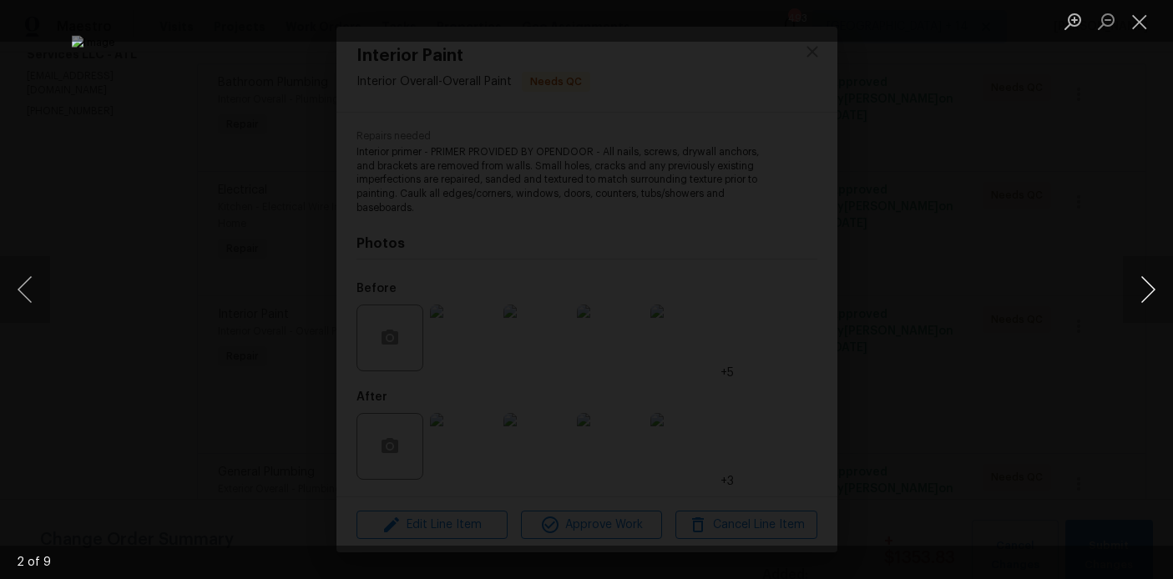
click at [1145, 301] on button "Next image" at bounding box center [1148, 289] width 50 height 67
click at [1138, 24] on button "Close lightbox" at bounding box center [1139, 21] width 33 height 29
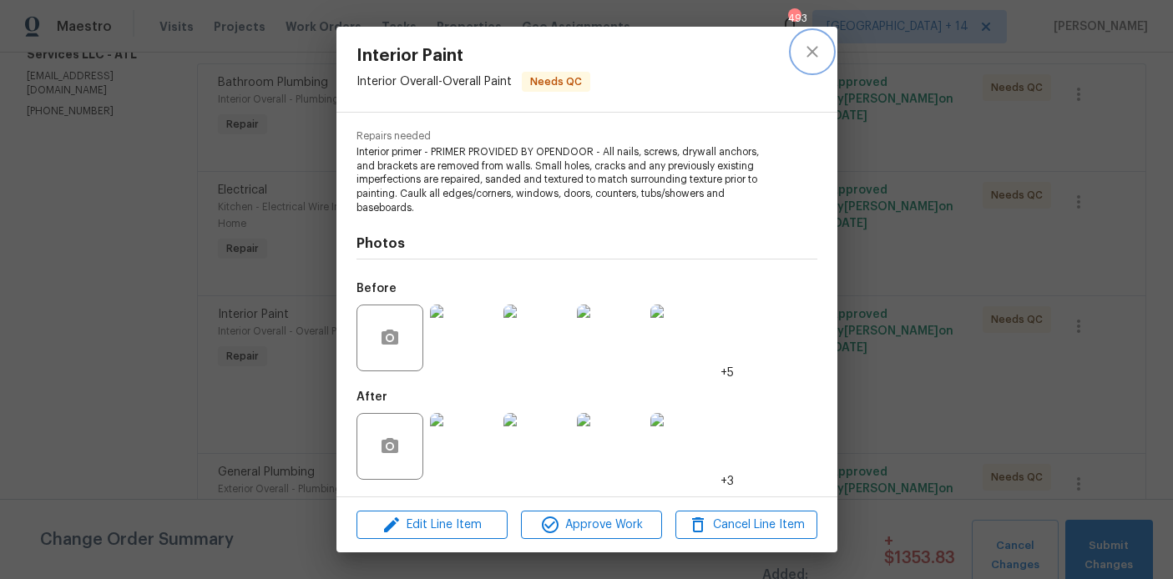
click at [815, 53] on icon "close" at bounding box center [812, 52] width 20 height 20
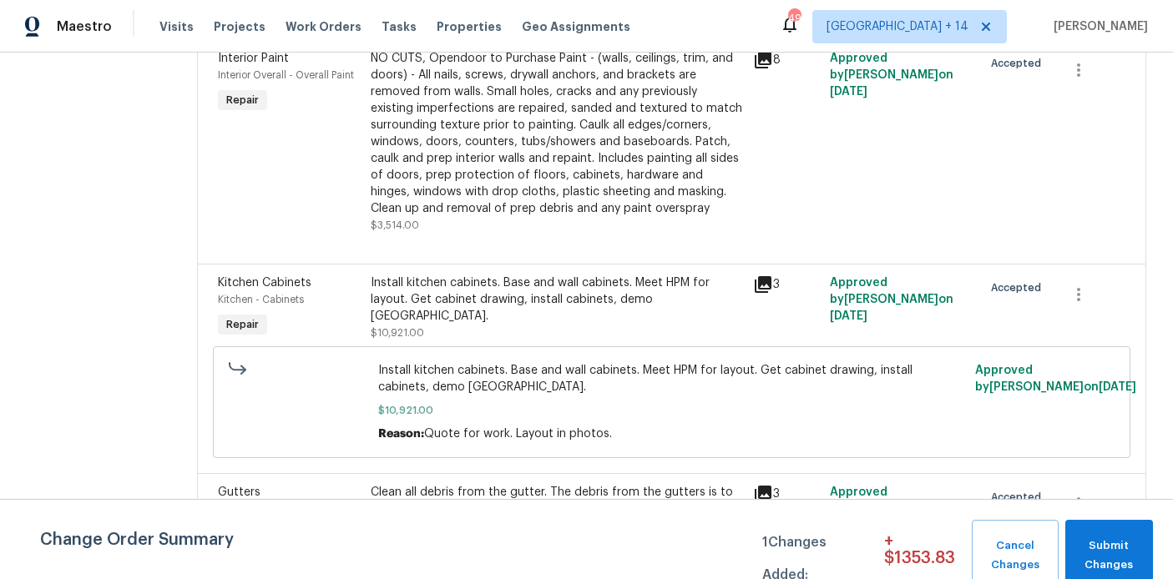
scroll to position [3058, 0]
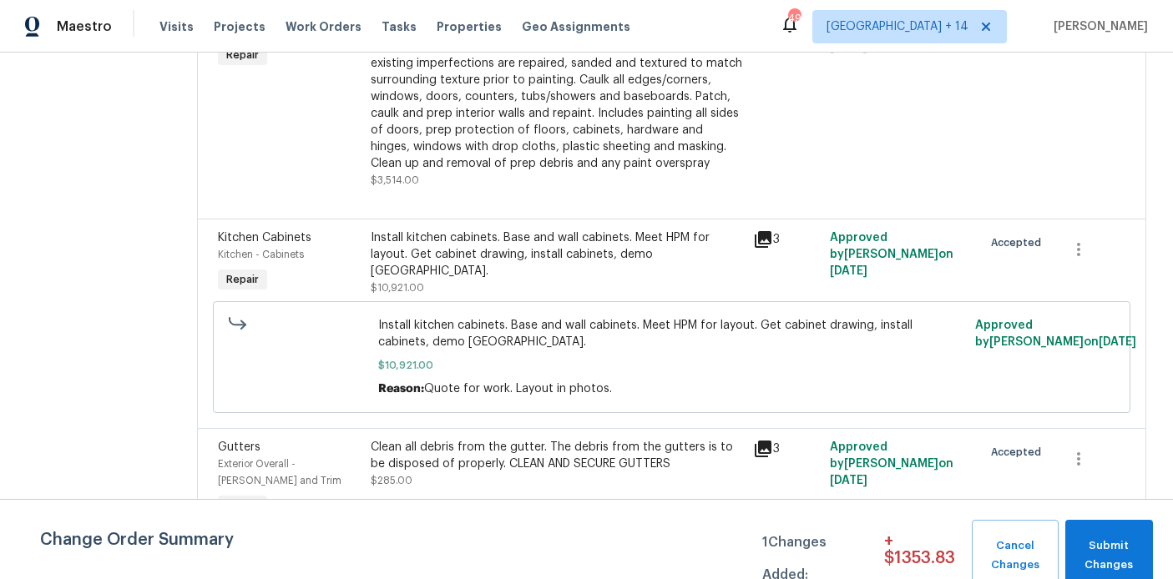
click at [510, 172] on div "NO CUTS, Opendoor to Purchase Paint - (walls, ceilings, trim, and doors) - All …" at bounding box center [557, 88] width 372 height 167
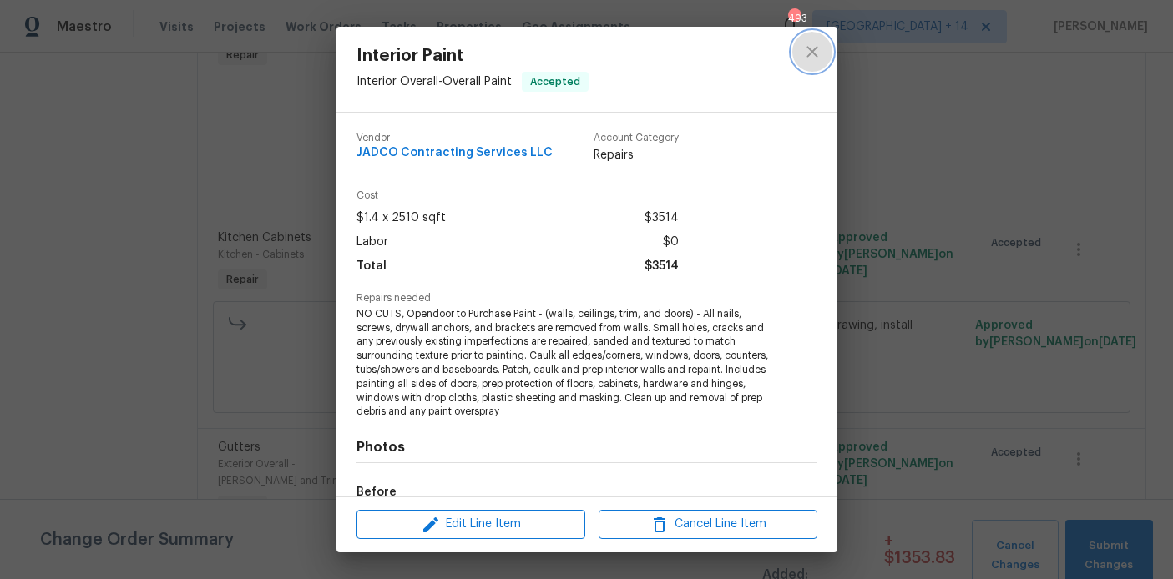
click at [808, 60] on icon "close" at bounding box center [812, 52] width 20 height 20
